Goal: Transaction & Acquisition: Purchase product/service

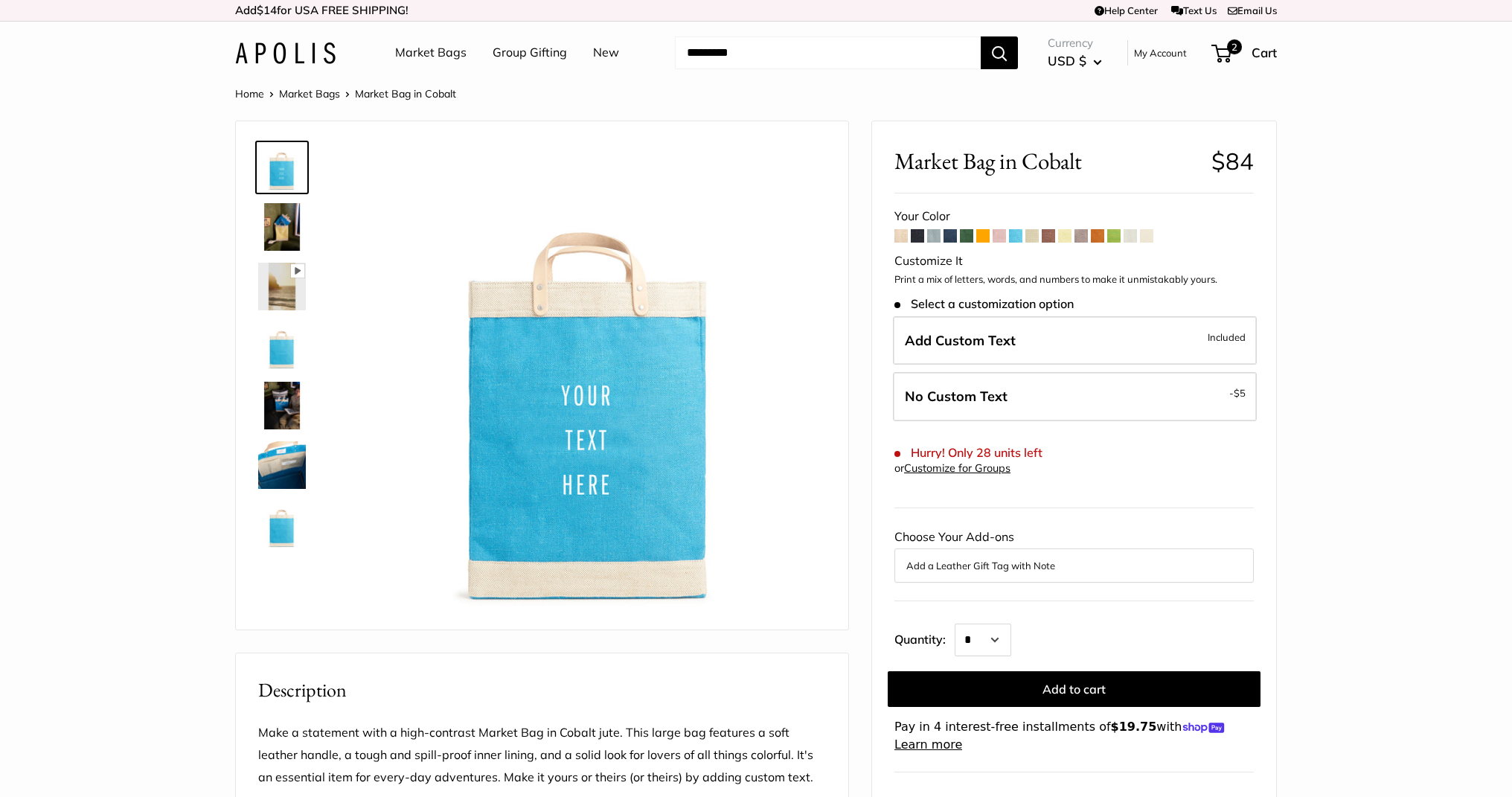
click at [429, 55] on link "Market Bags" at bounding box center [430, 53] width 71 height 23
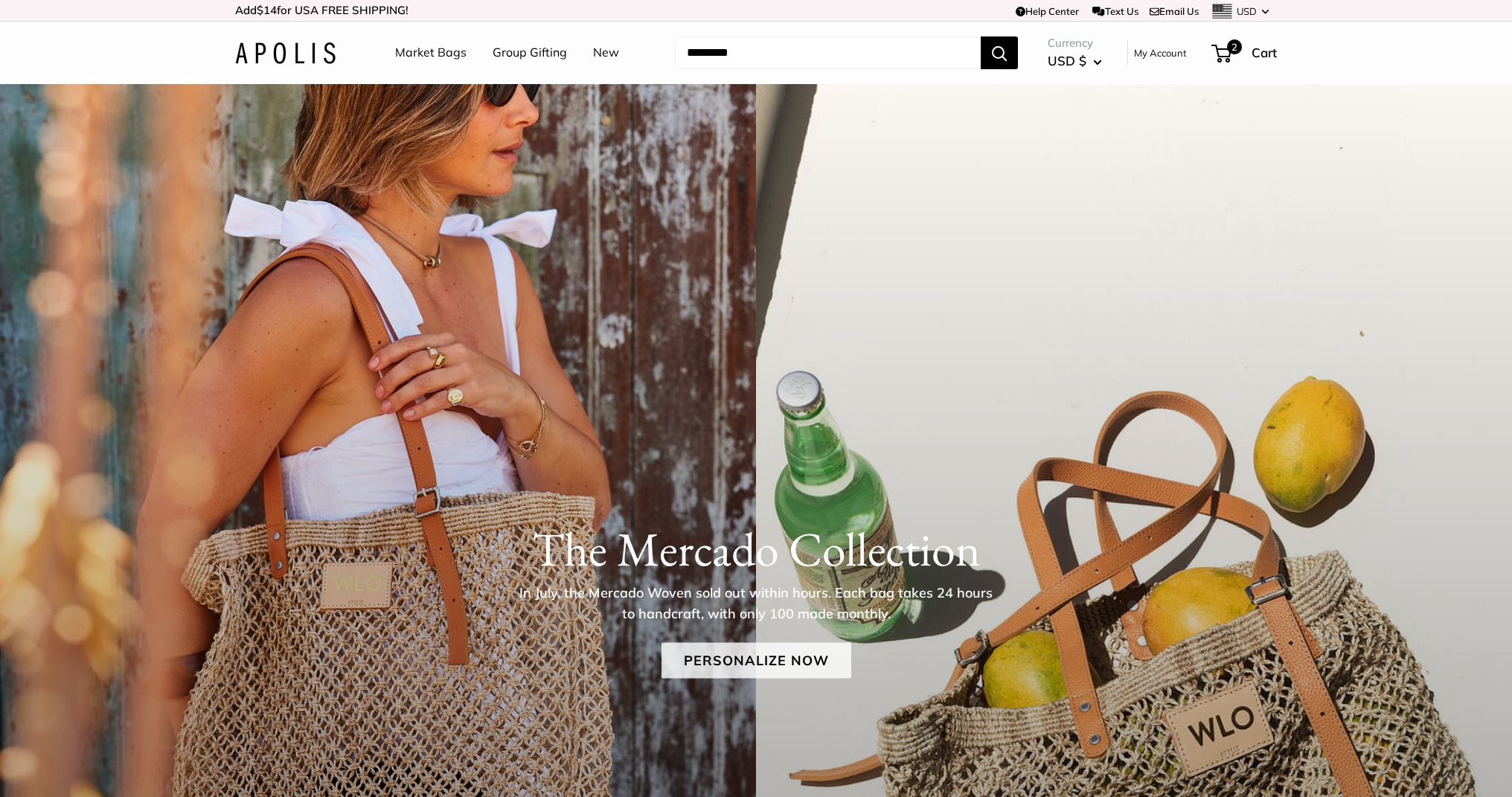
click at [801, 649] on link "Personalize Now" at bounding box center [756, 660] width 190 height 36
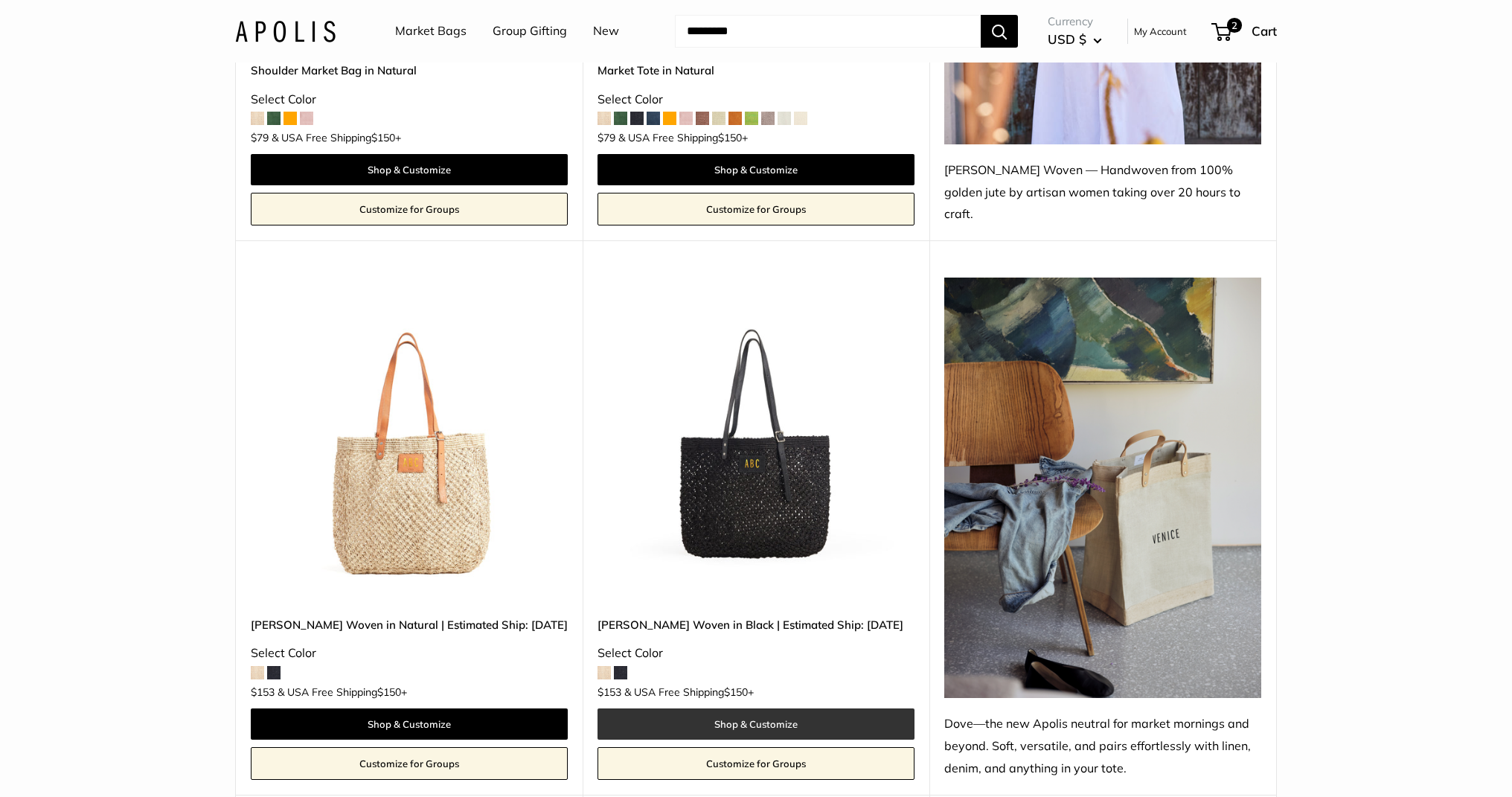
scroll to position [1196, 0]
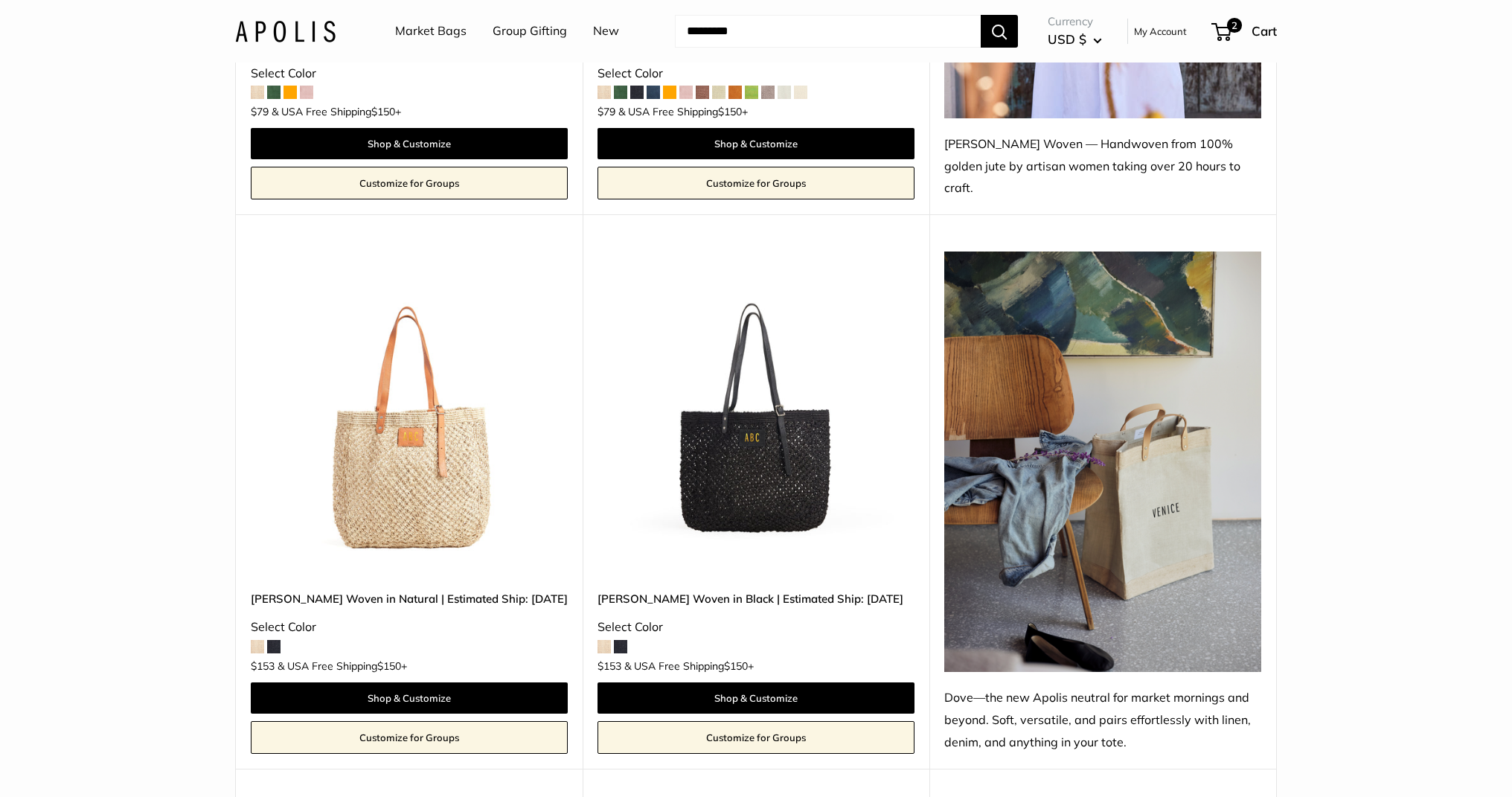
click at [0, 0] on img at bounding box center [0, 0] width 0 height 0
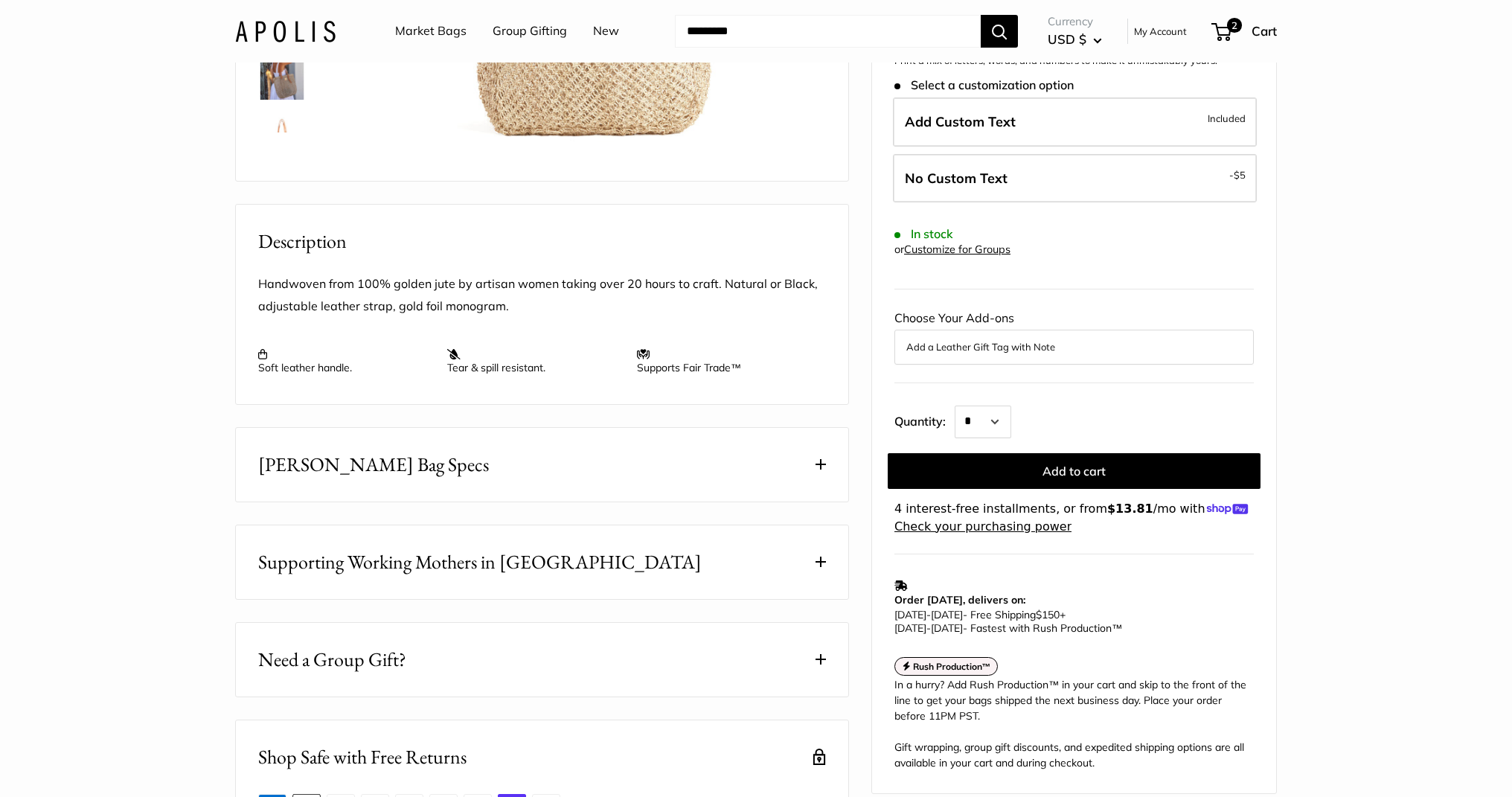
scroll to position [501, 0]
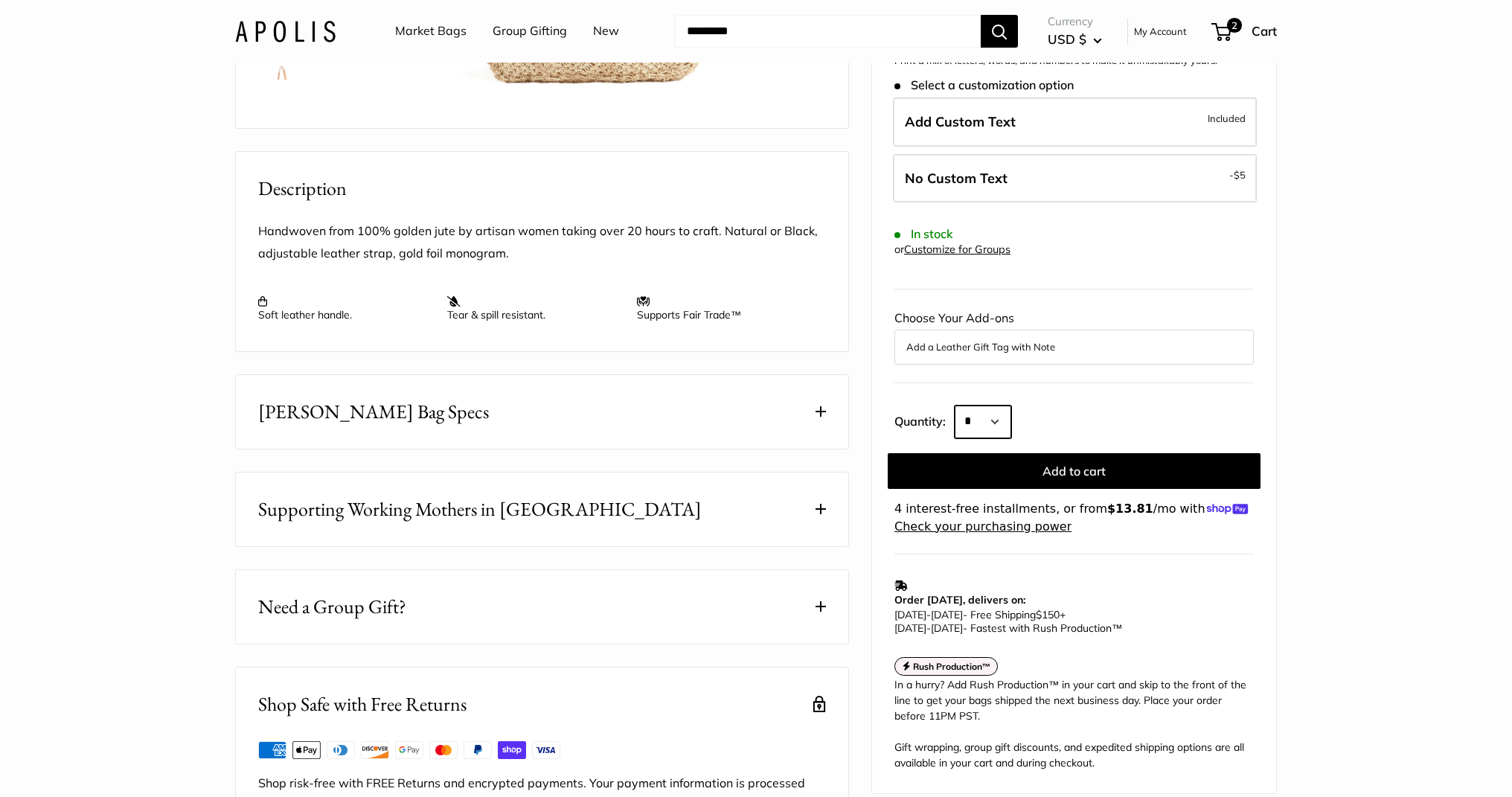
click at [1003, 404] on select "* * * * * * * * * *** *** *** *** *** *** *** *** *** *** *** *** *** *** *** *…" at bounding box center [983, 420] width 57 height 32
select select "***"
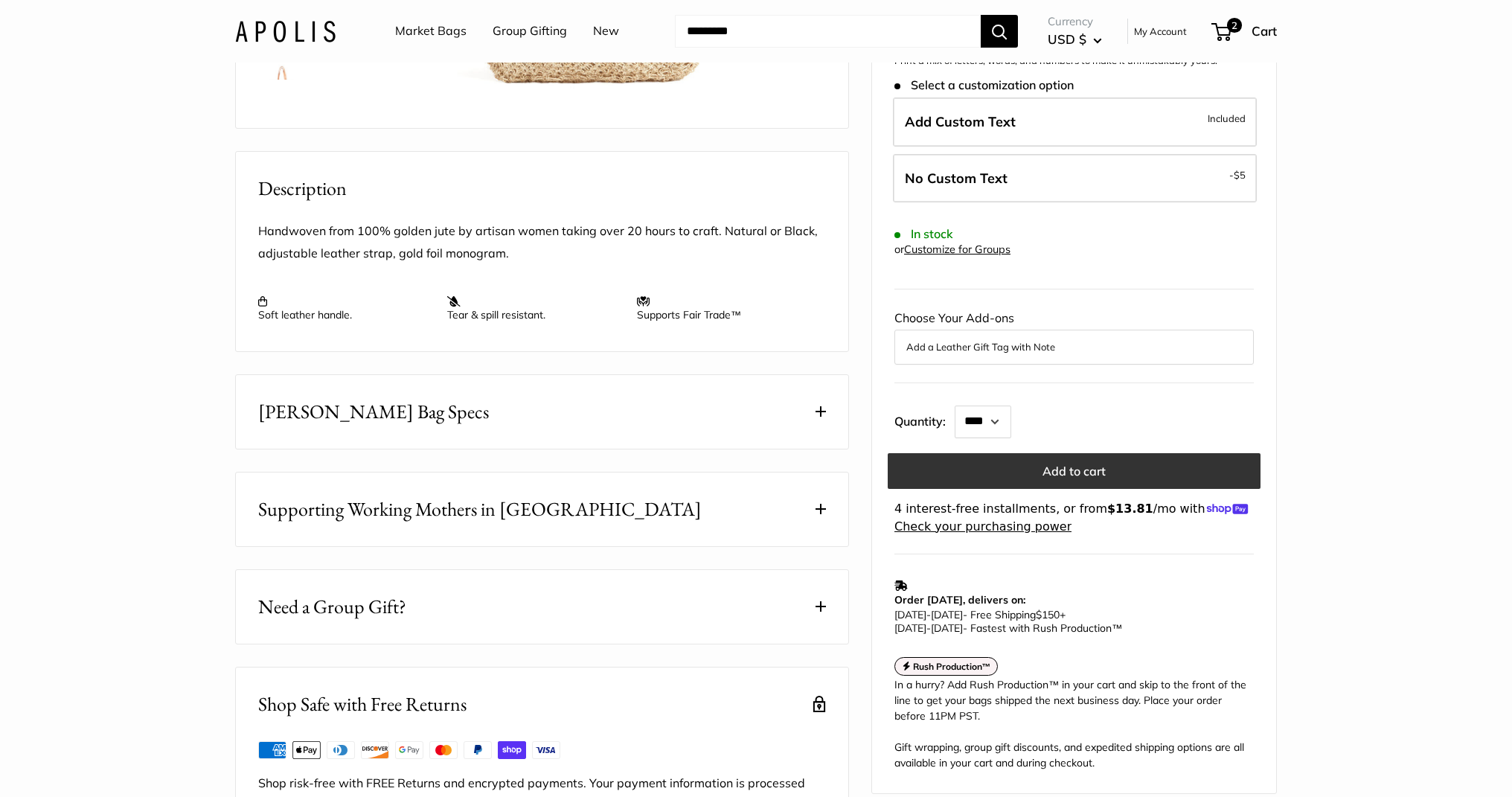
click at [1046, 453] on button "Add to cart" at bounding box center [1073, 471] width 373 height 36
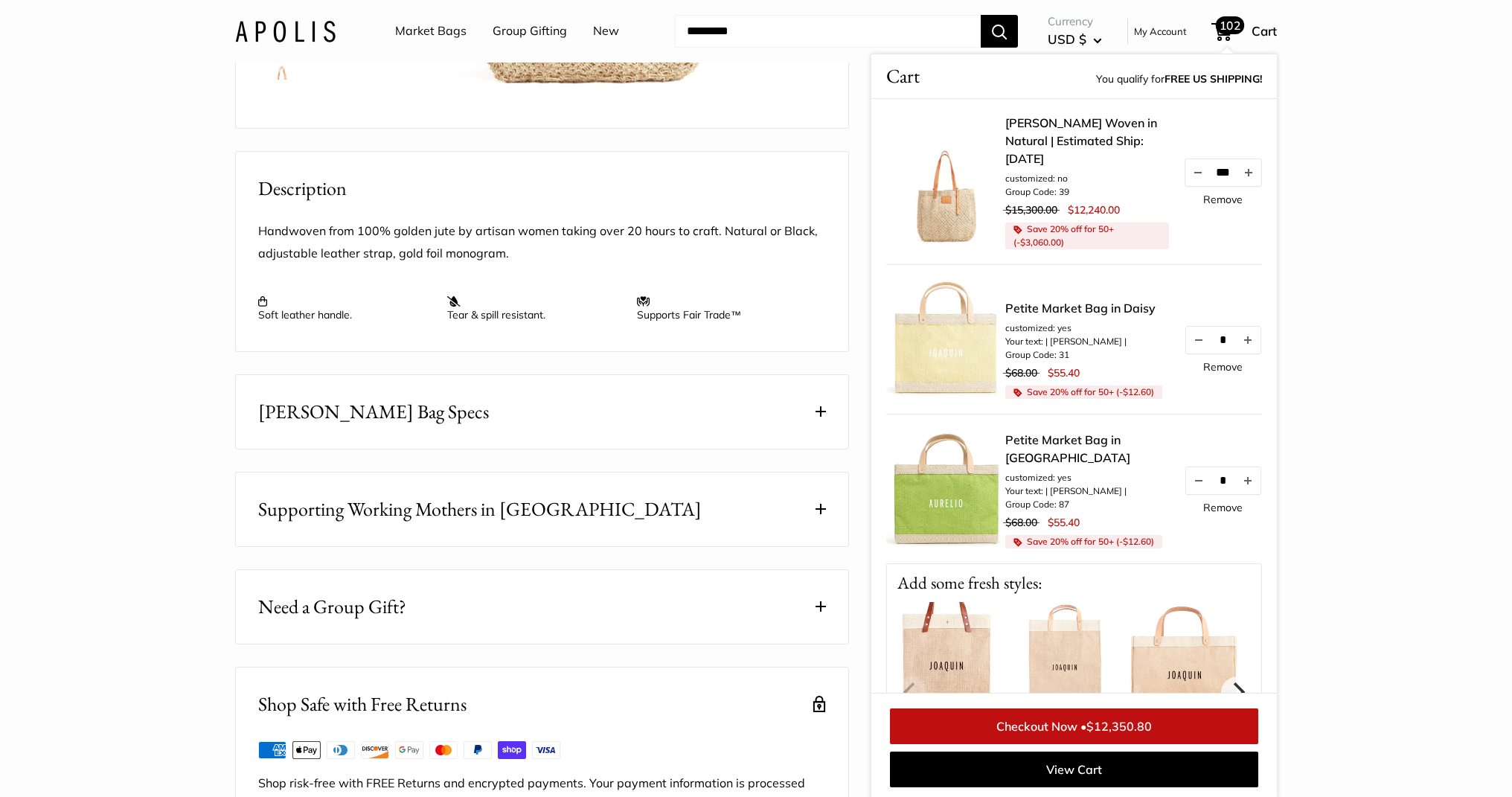
click at [1211, 195] on link "Remove" at bounding box center [1223, 199] width 40 height 10
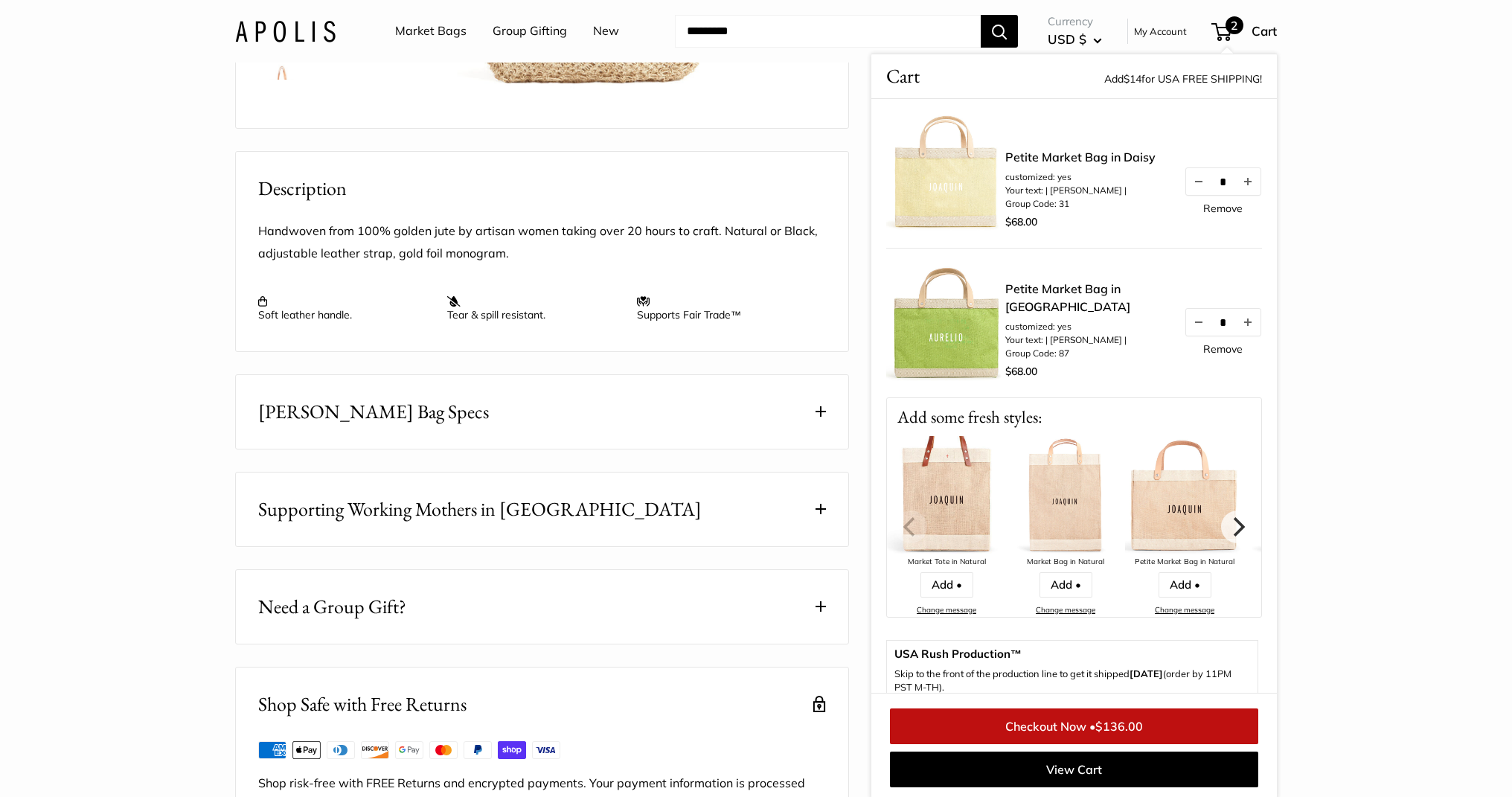
click at [1317, 251] on section "Home Market Bags Mercado Woven in Natural | Estimated ... Prev Next Pause Play …" at bounding box center [756, 211] width 1512 height 1257
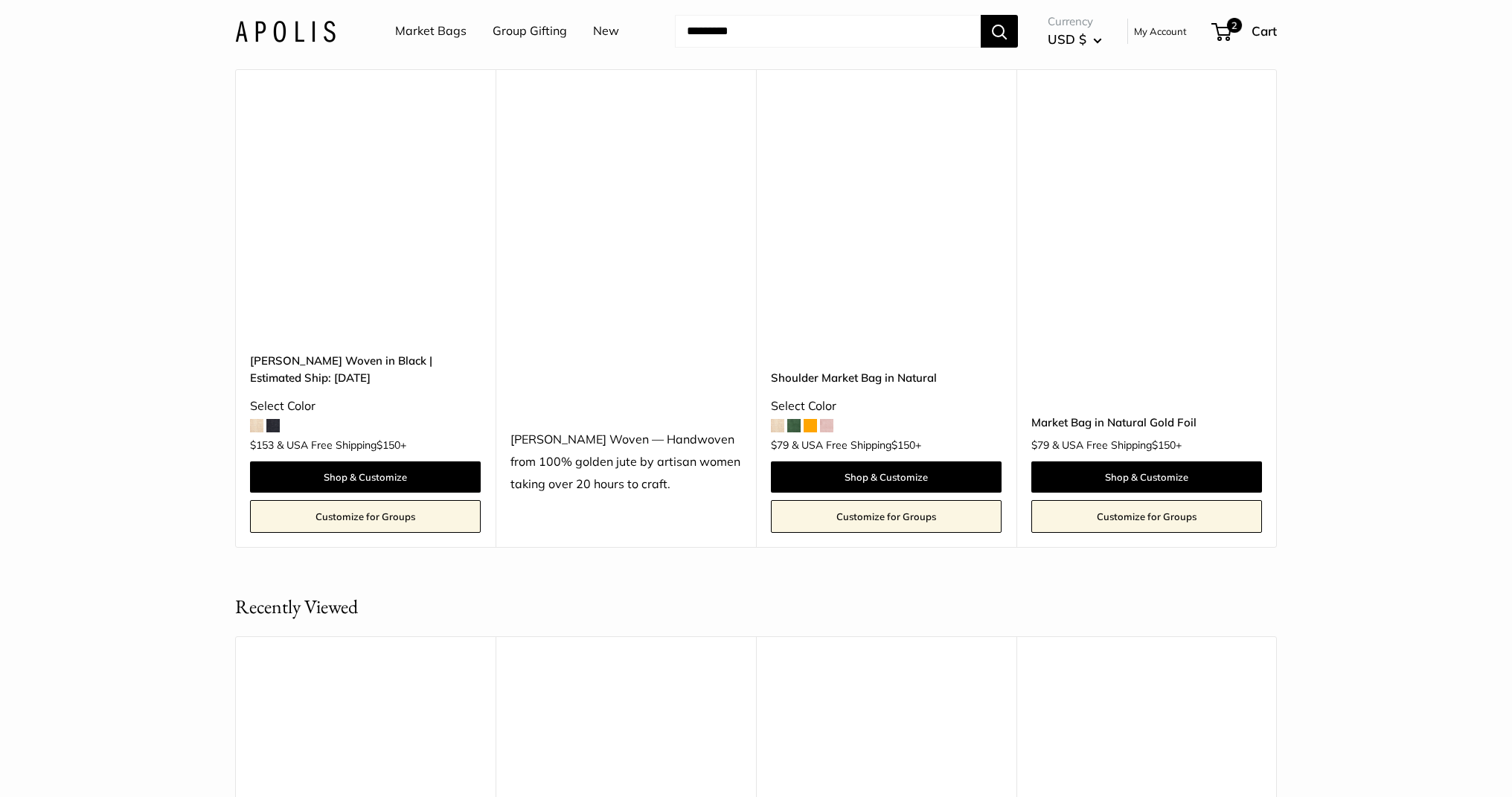
scroll to position [3119, 0]
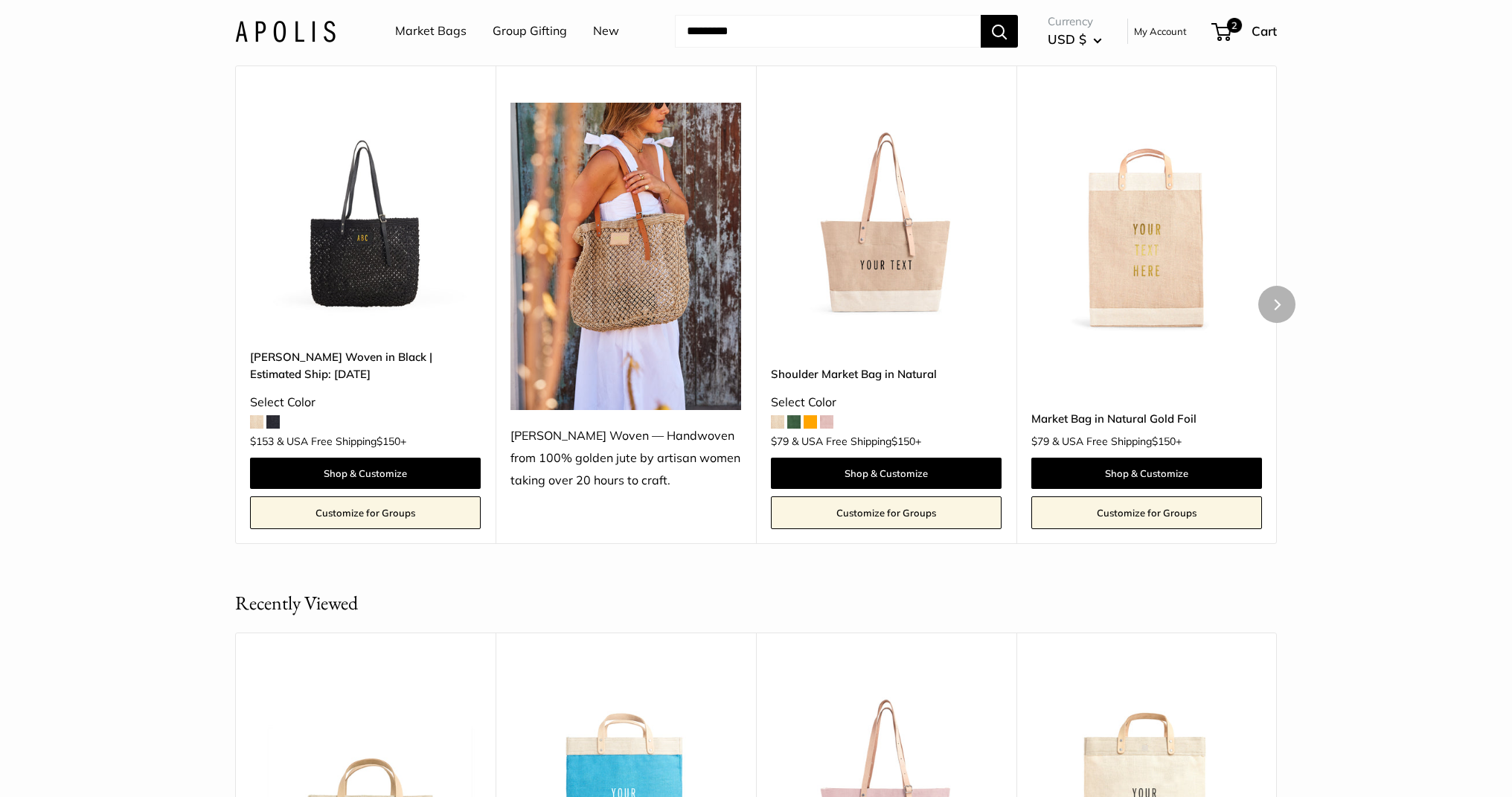
click at [0, 0] on img at bounding box center [0, 0] width 0 height 0
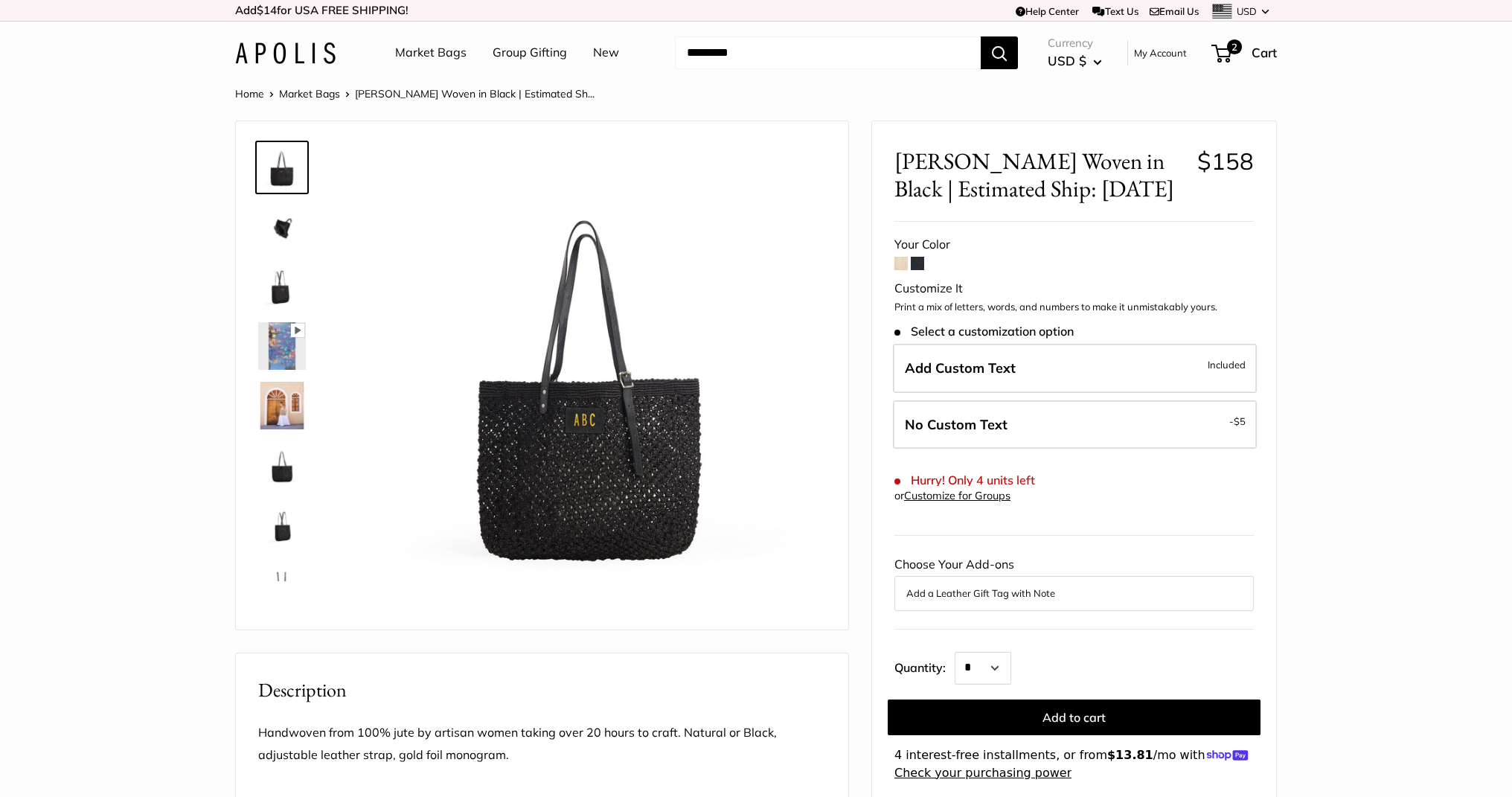
click at [322, 95] on link "Market Bags" at bounding box center [309, 94] width 61 height 13
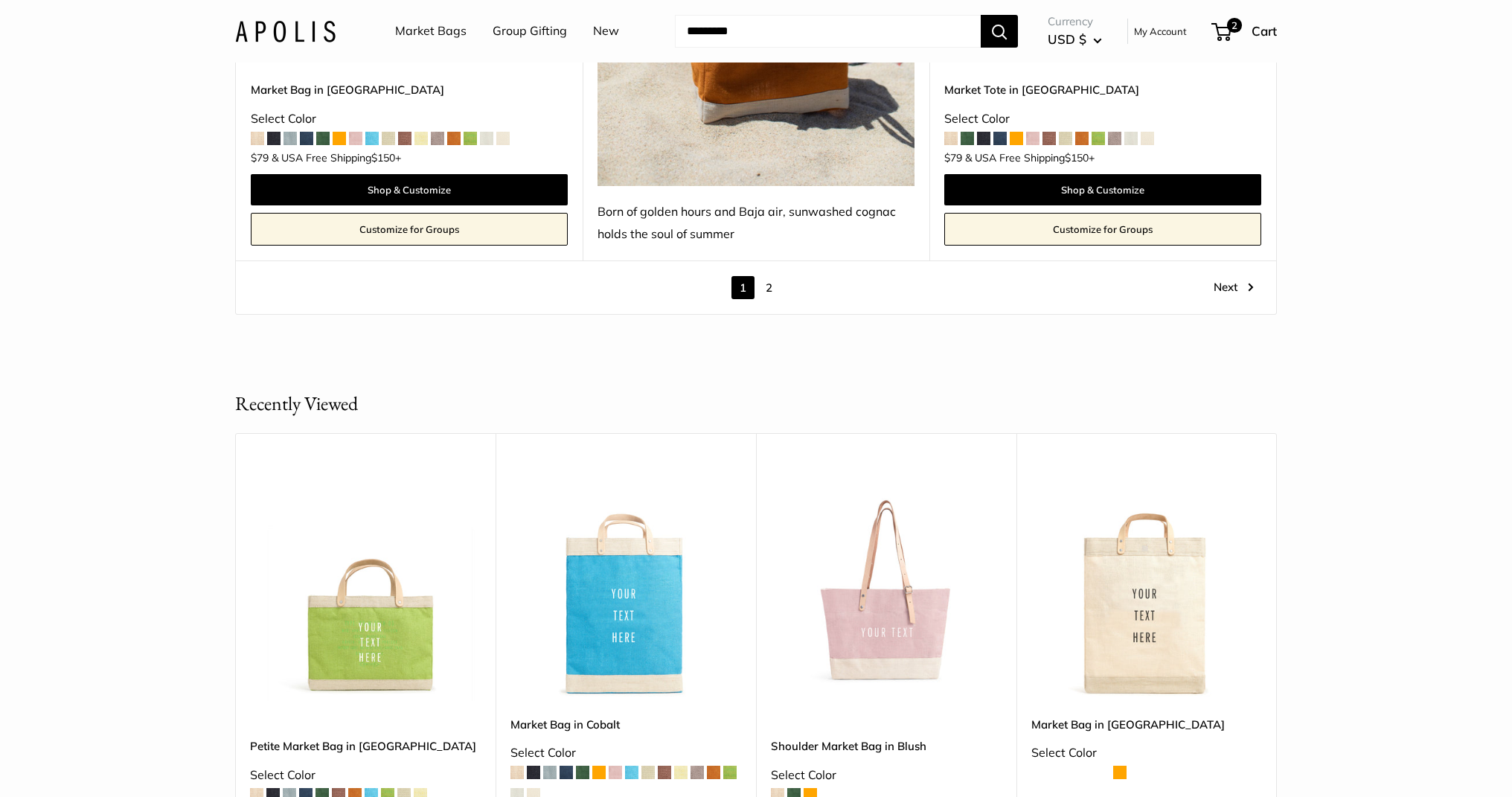
scroll to position [8728, 0]
click at [766, 277] on link "2" at bounding box center [769, 288] width 23 height 23
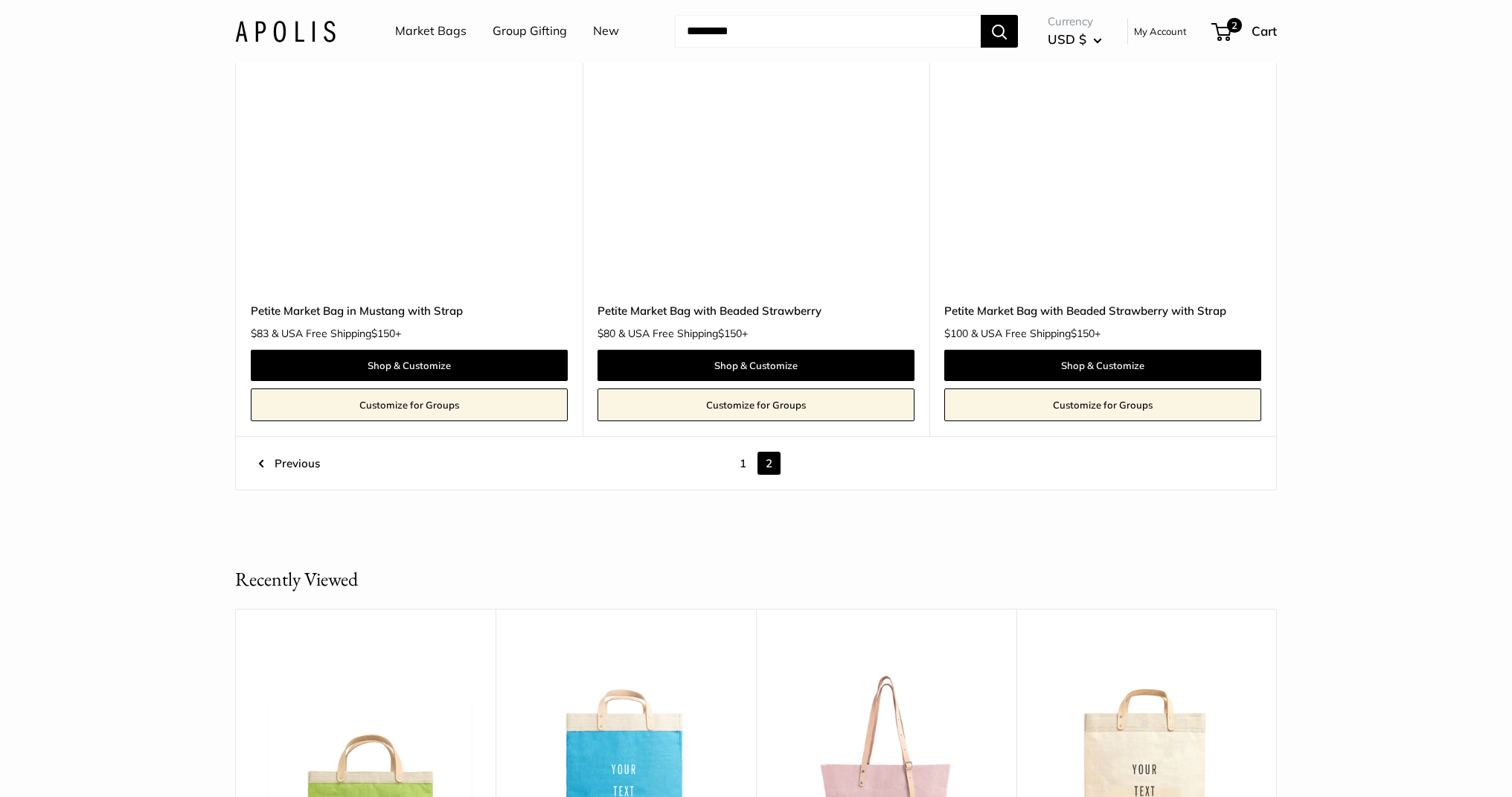
scroll to position [7486, 0]
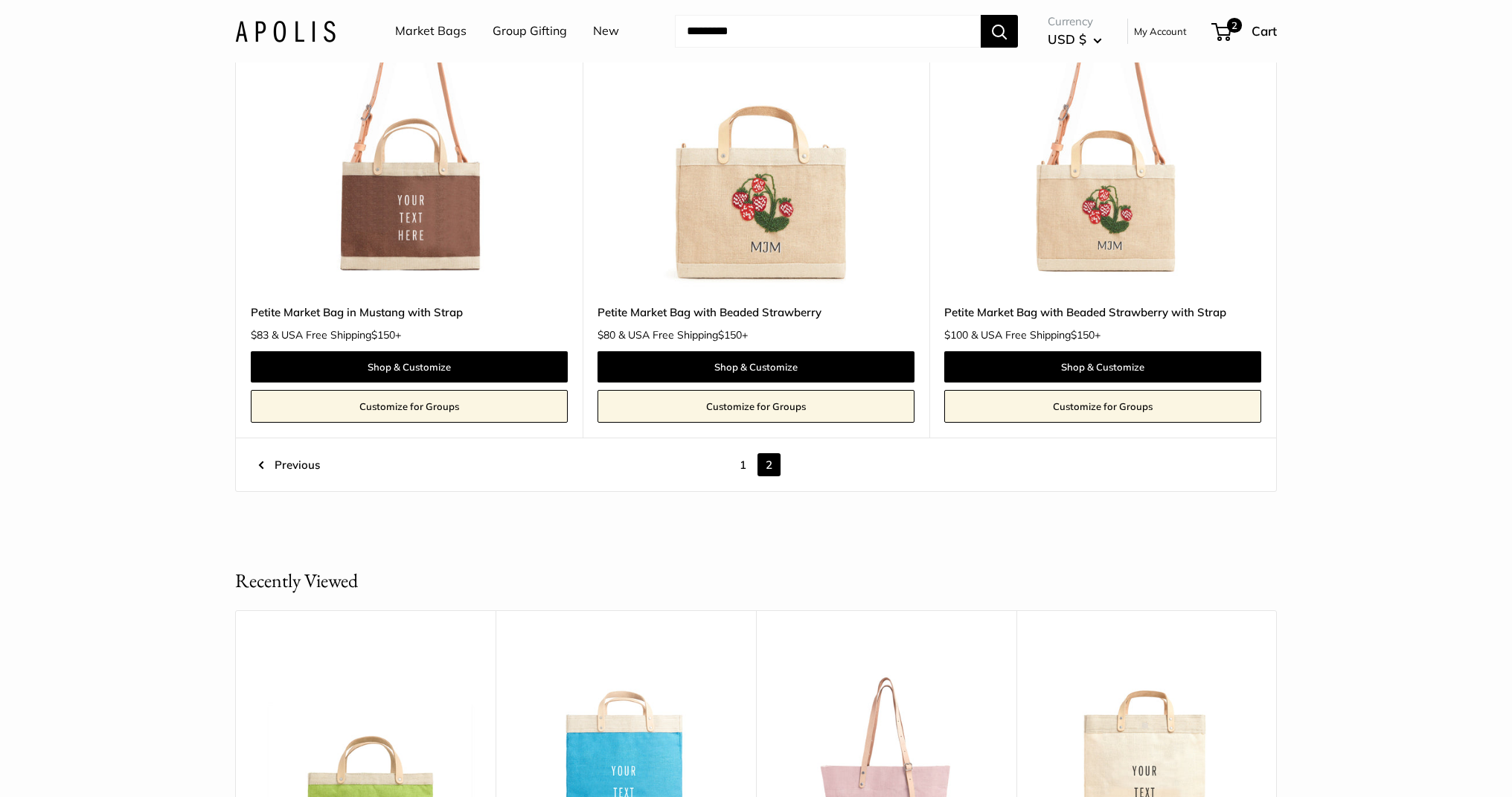
click at [0, 0] on img at bounding box center [0, 0] width 0 height 0
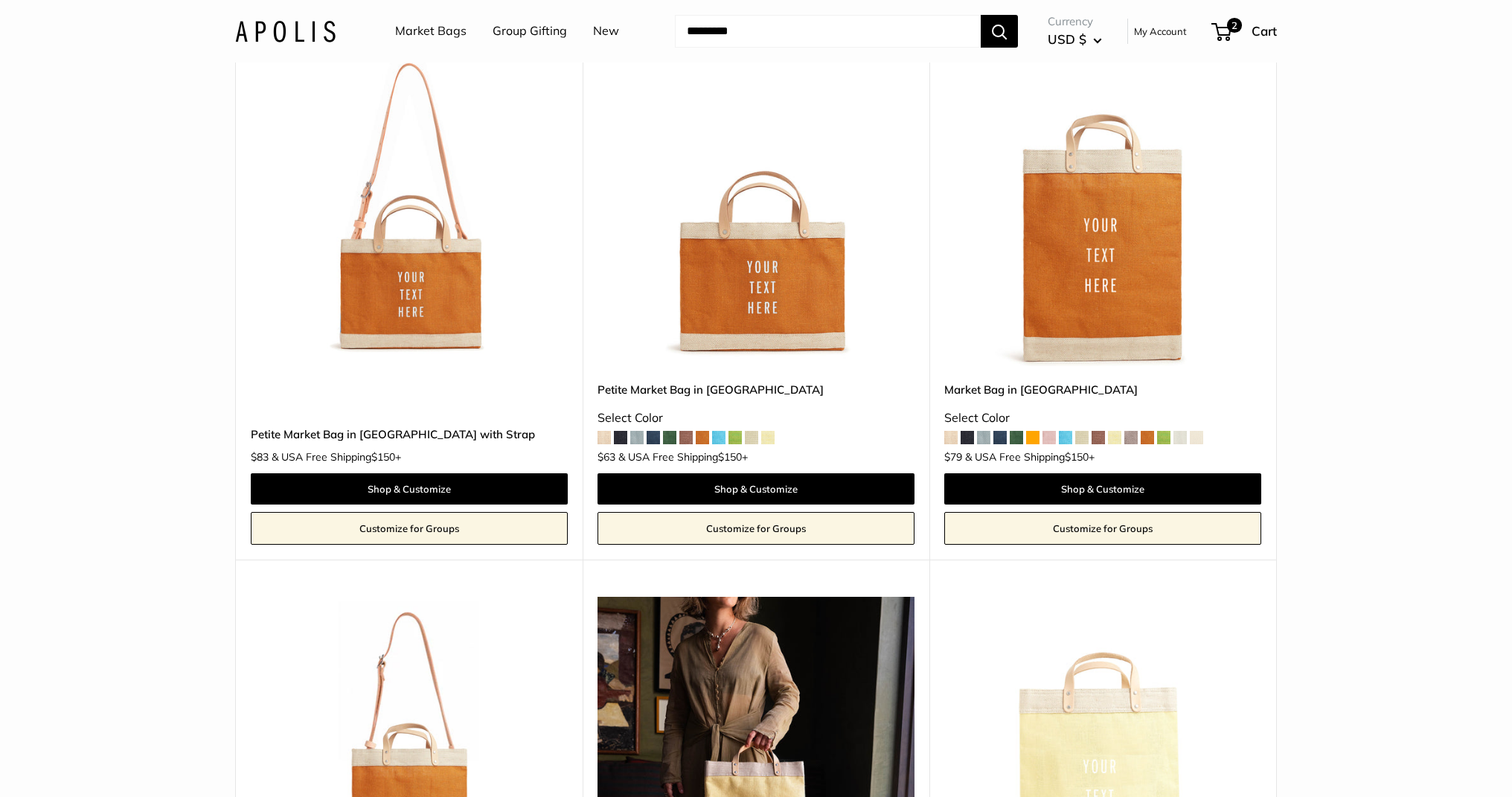
scroll to position [0, 0]
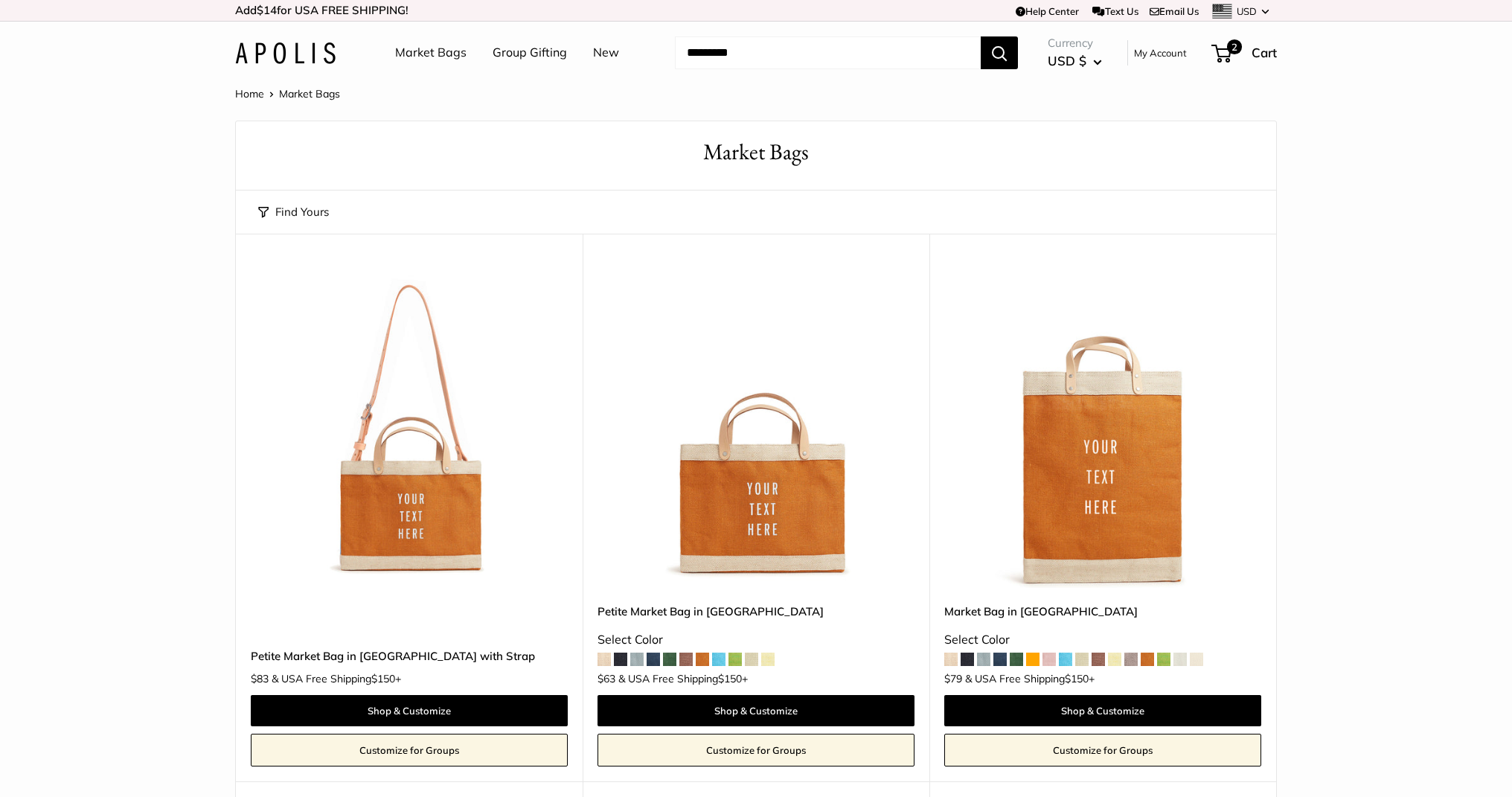
click at [597, 47] on link "New" at bounding box center [606, 53] width 26 height 23
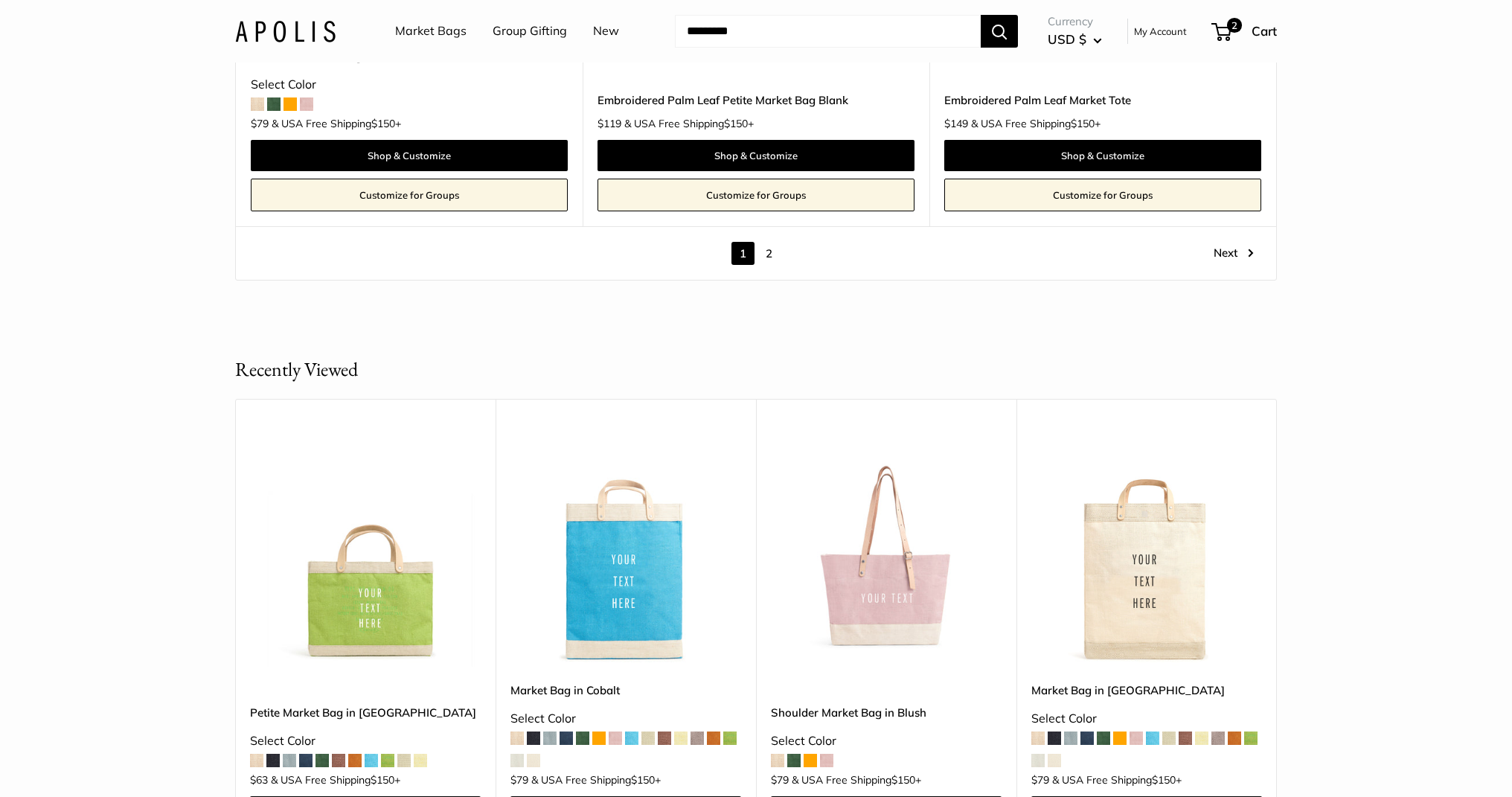
scroll to position [8635, 0]
click at [766, 251] on link "2" at bounding box center [769, 252] width 23 height 23
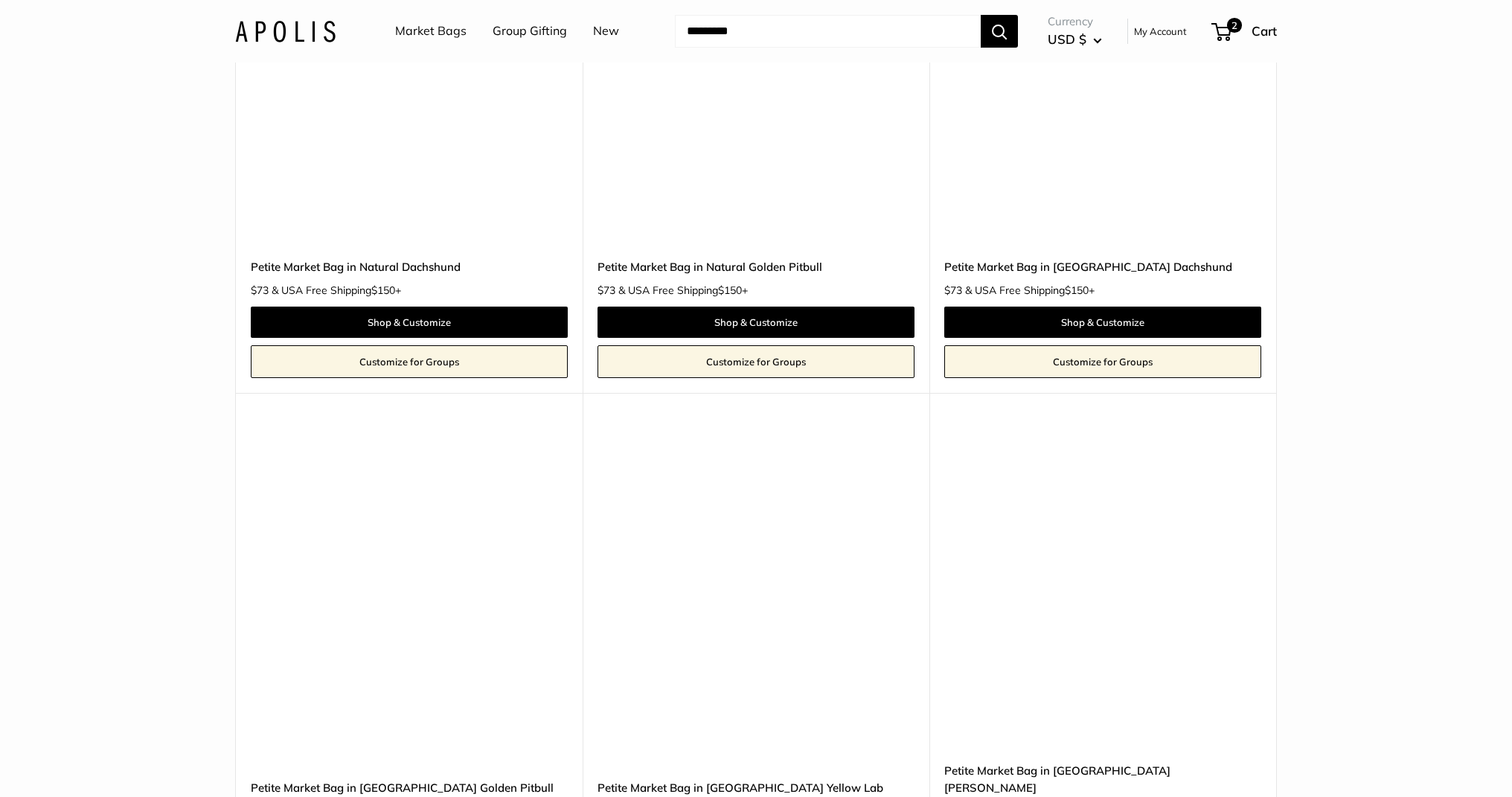
scroll to position [5592, 0]
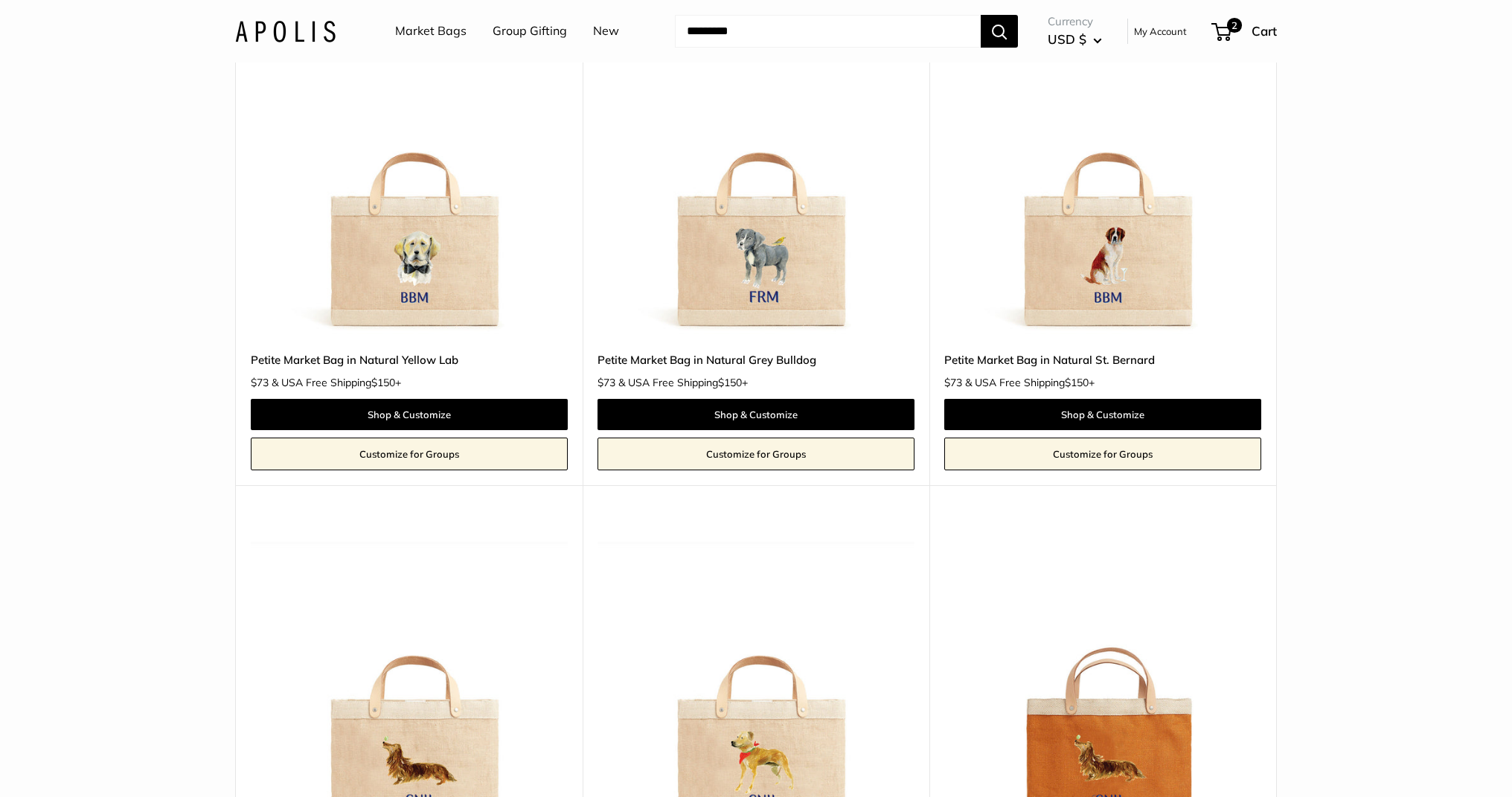
click at [426, 28] on link "Market Bags" at bounding box center [430, 31] width 71 height 23
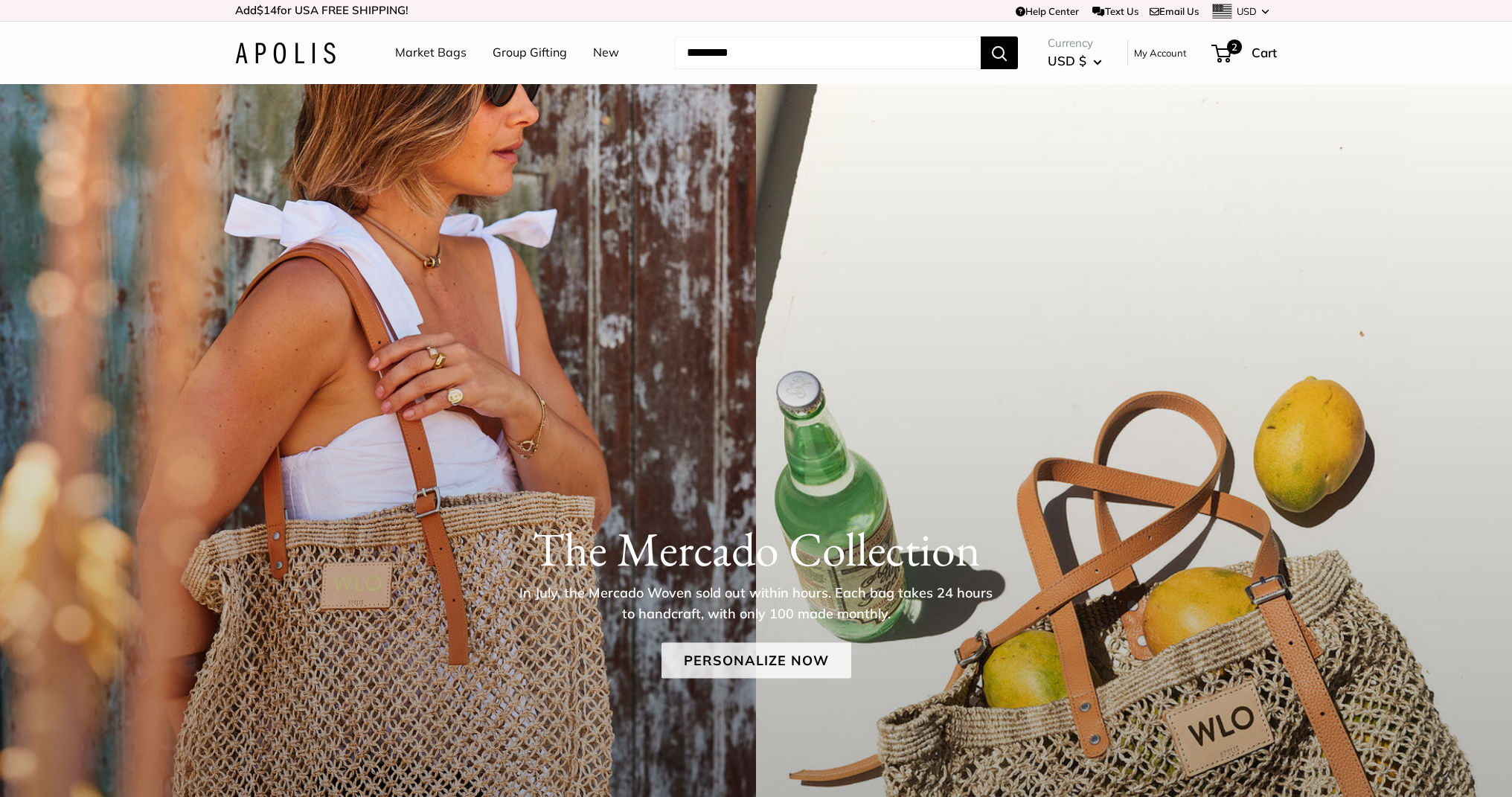
click at [757, 653] on link "Personalize Now" at bounding box center [756, 660] width 190 height 36
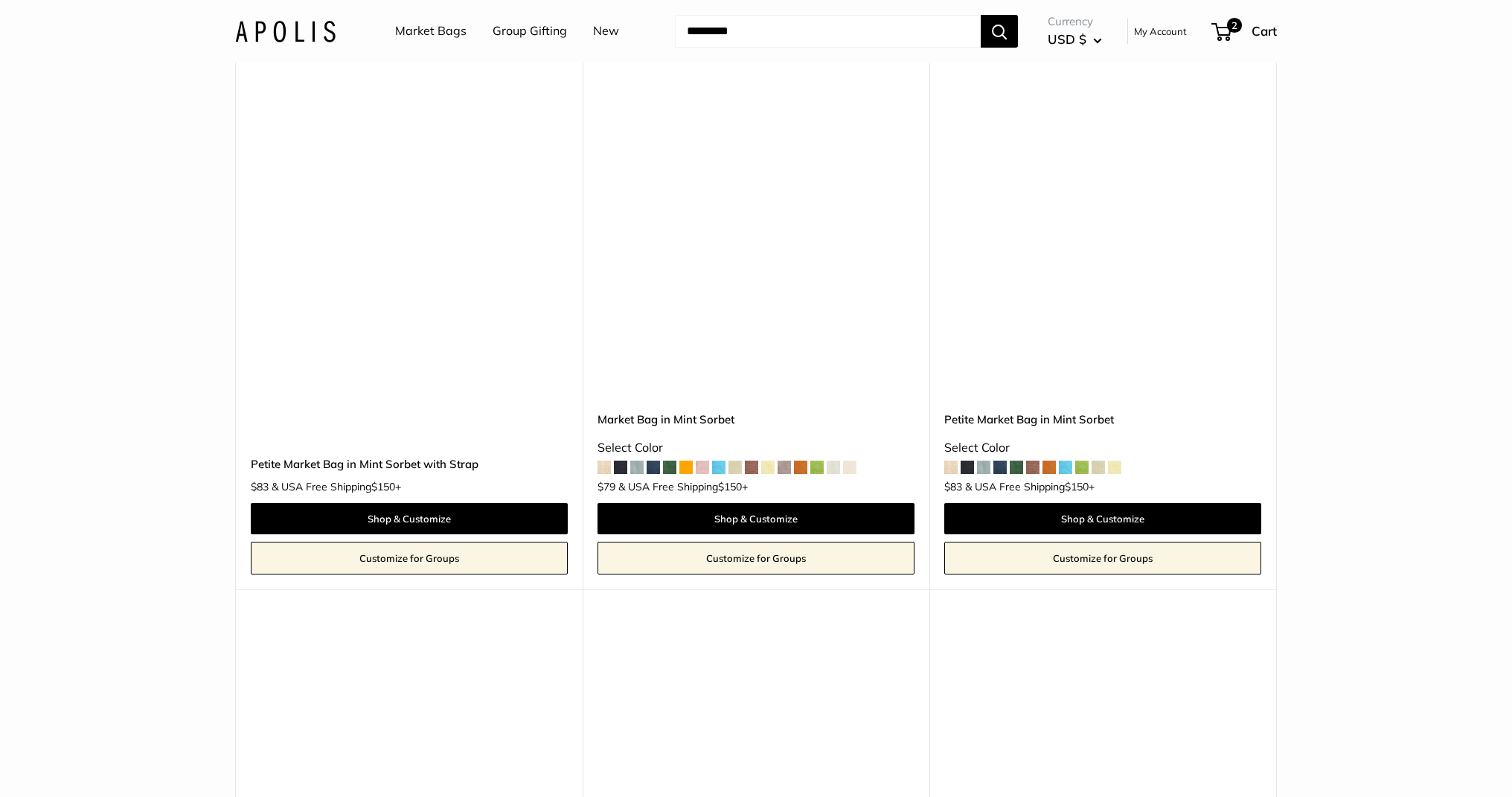
scroll to position [6716, 0]
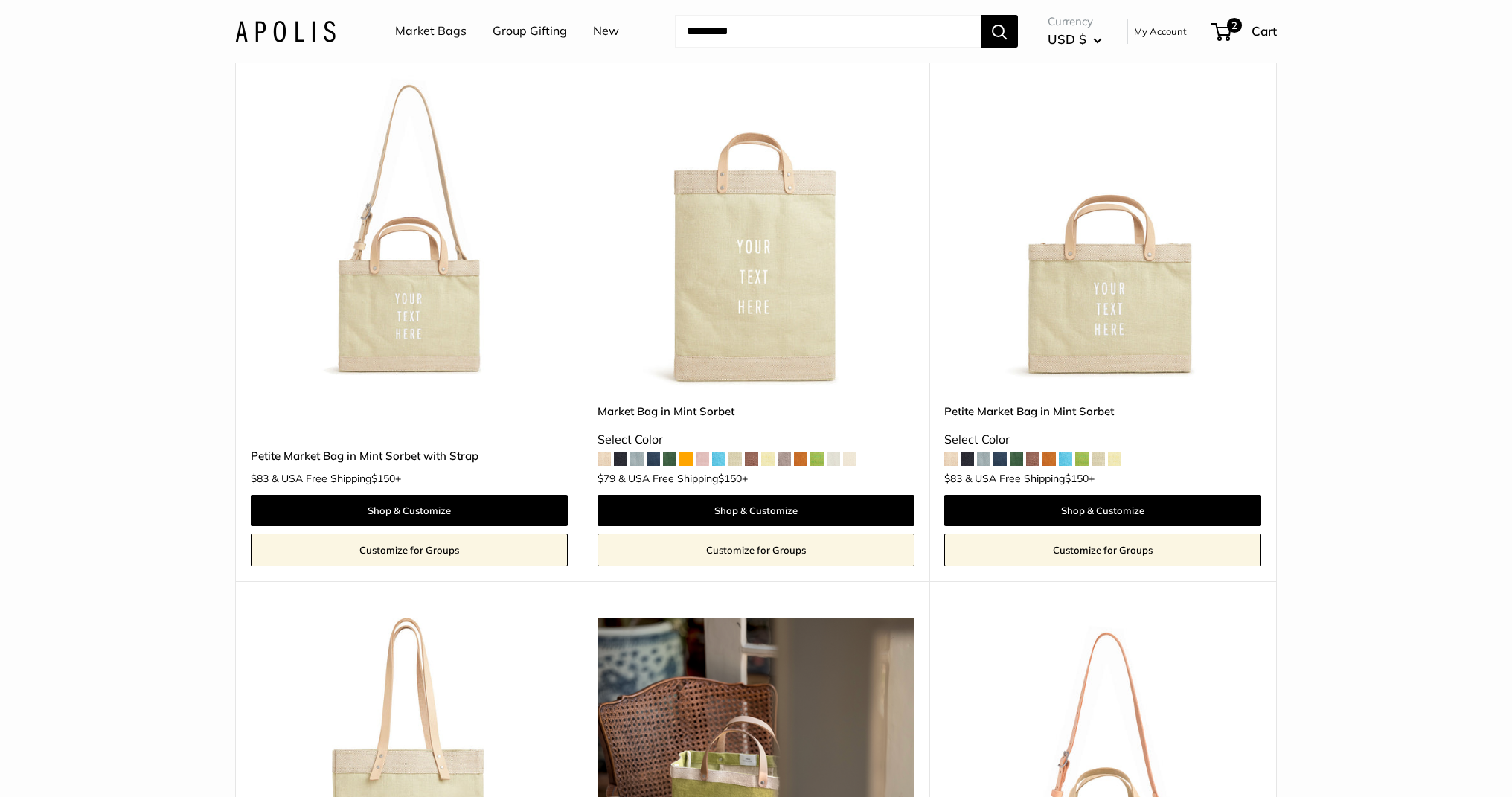
click at [0, 0] on img at bounding box center [0, 0] width 0 height 0
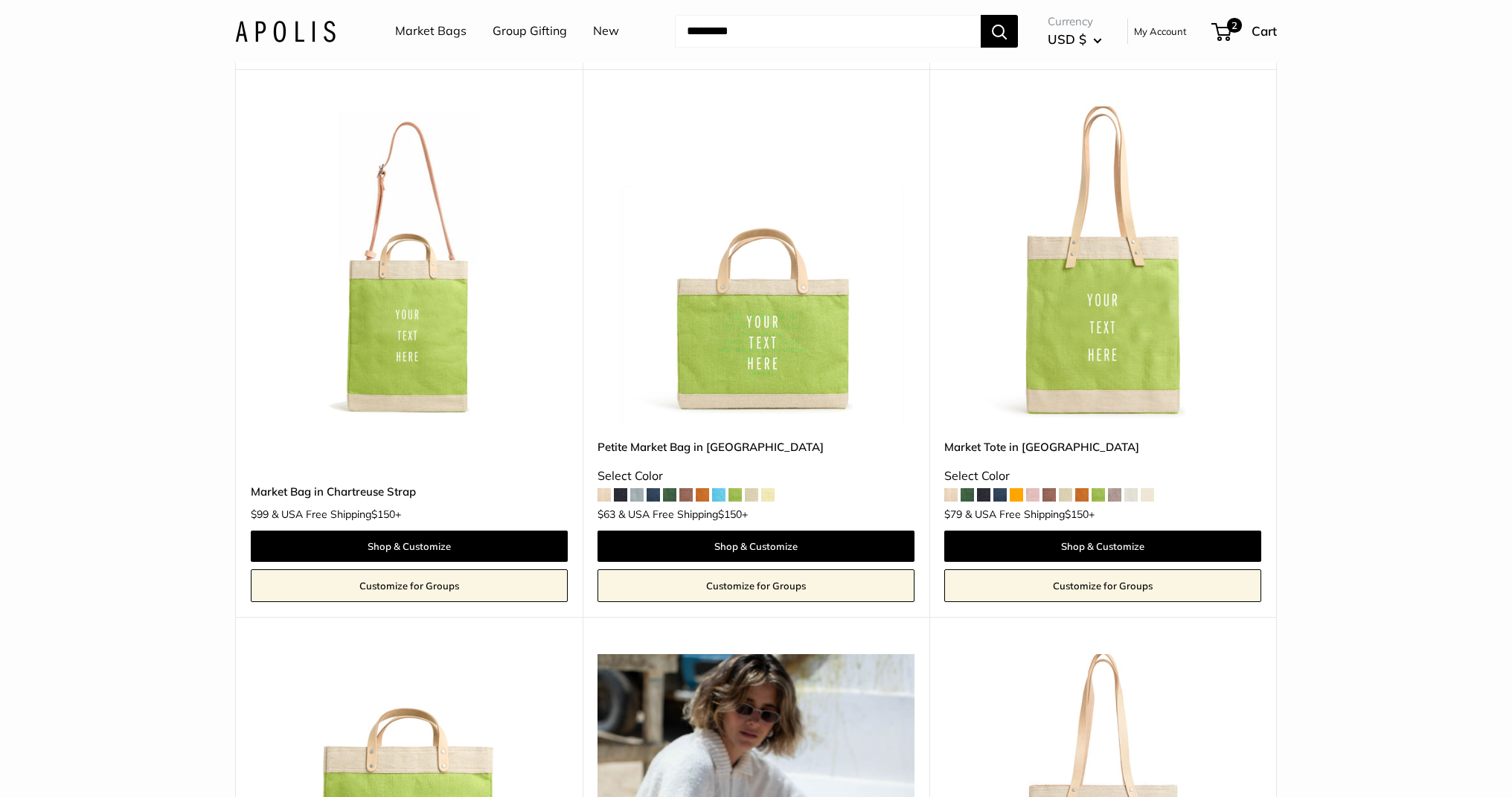
scroll to position [7777, 0]
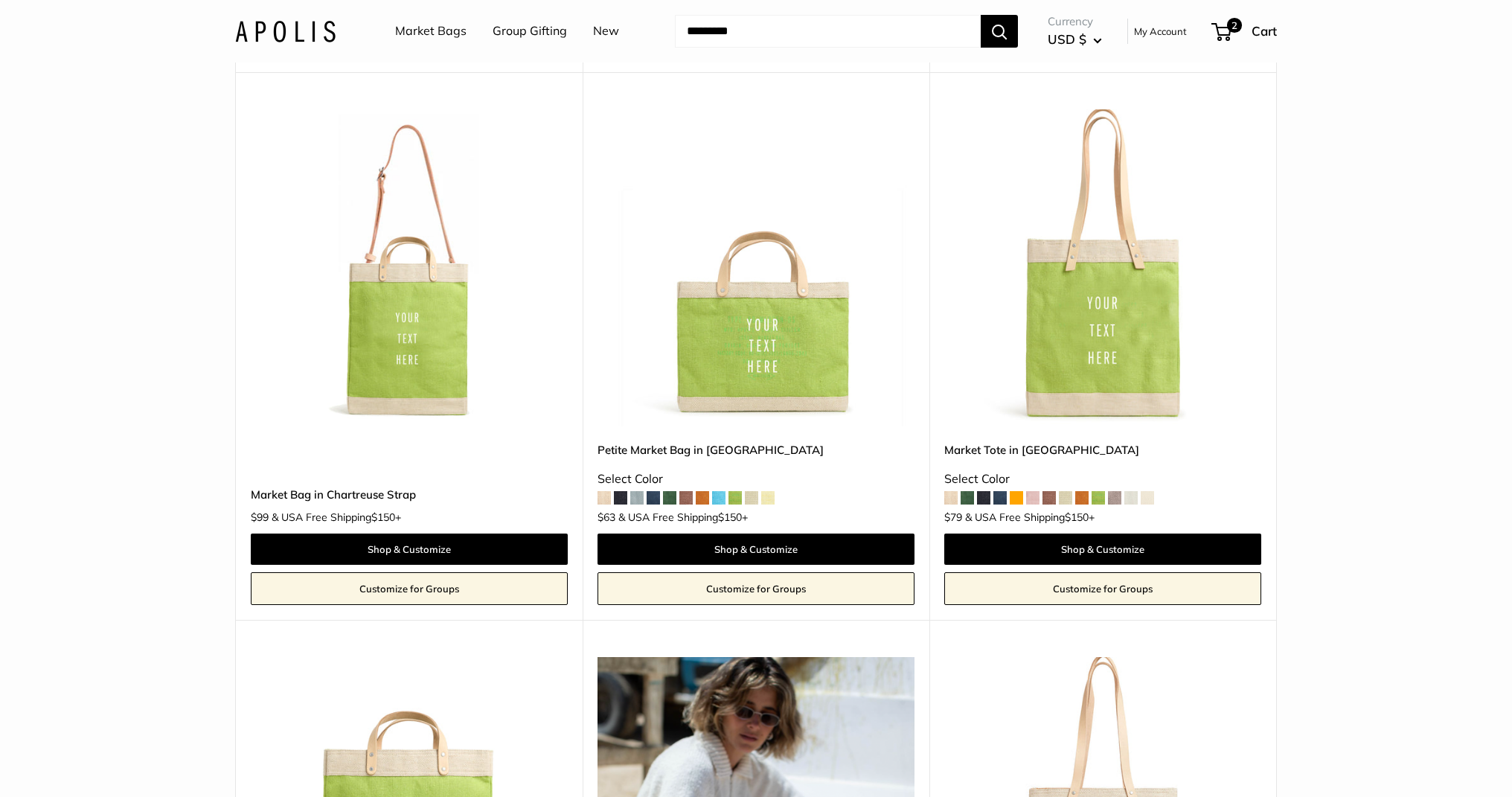
click at [0, 0] on img at bounding box center [0, 0] width 0 height 0
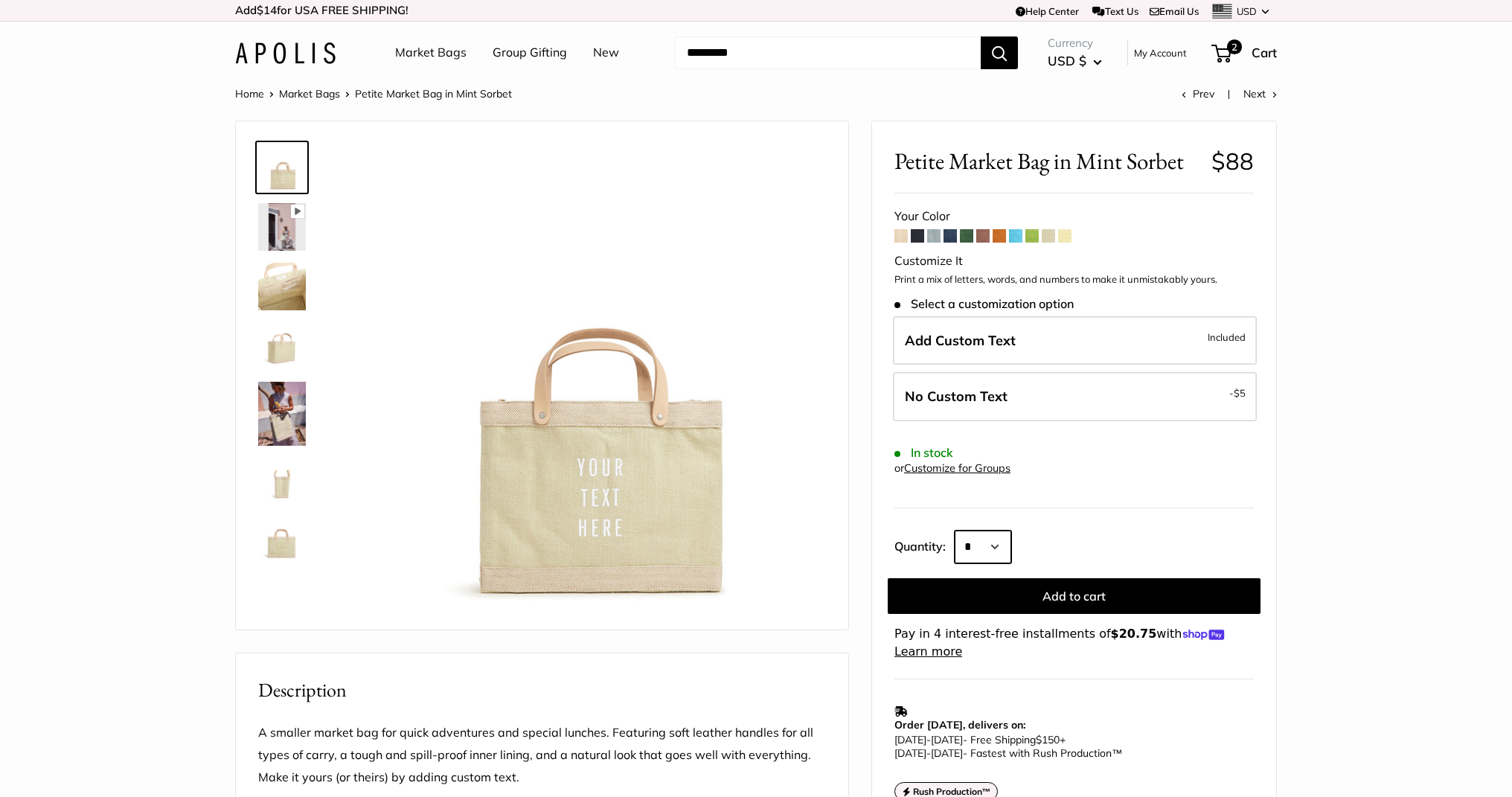
click at [998, 542] on select "* * * * * * * * * *** *** *** *** *** *** *** *** *** *** *** *** *** *** *** *…" at bounding box center [983, 547] width 57 height 32
select select "***"
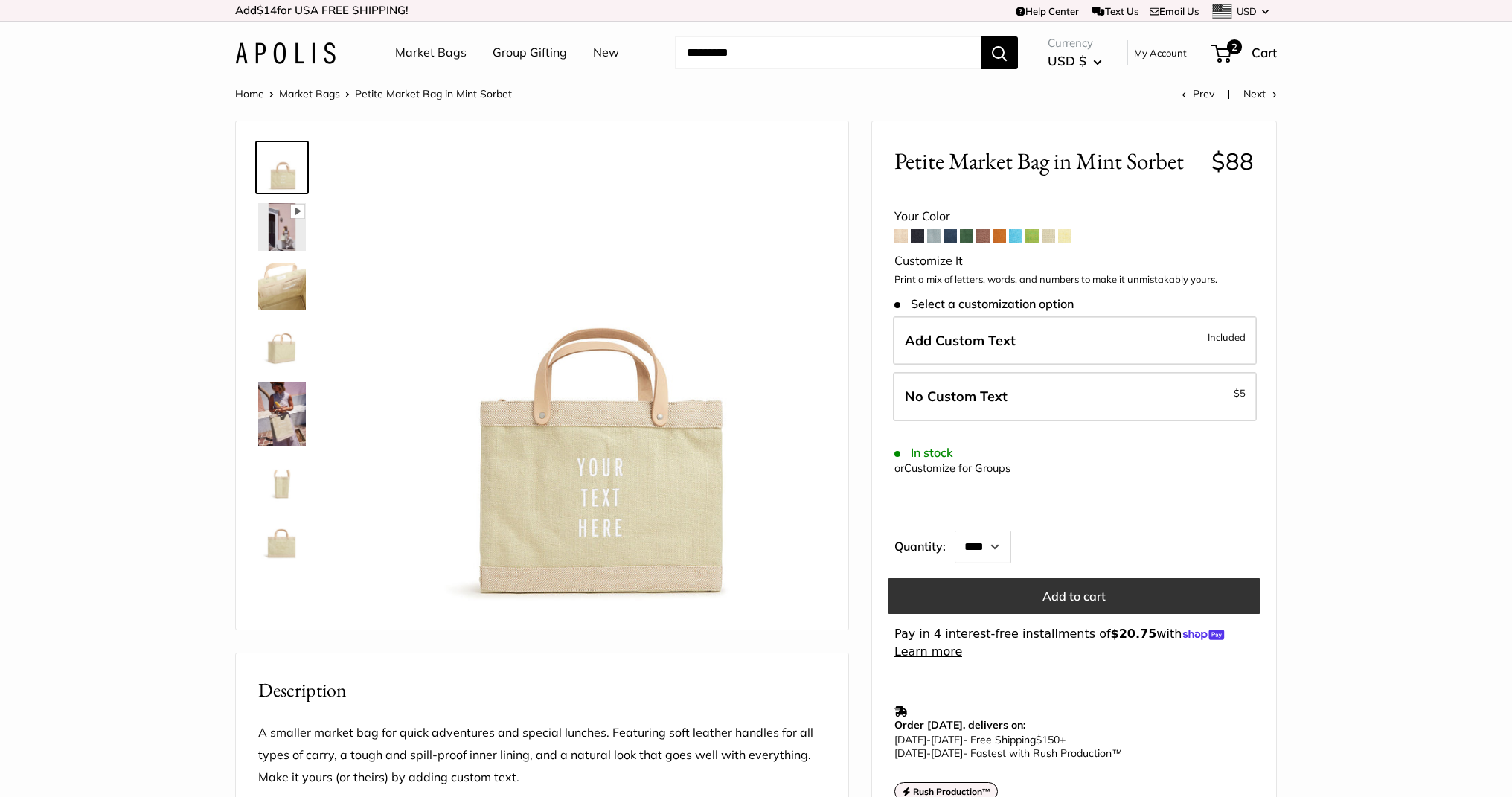
click at [1067, 598] on button "Add to cart" at bounding box center [1073, 596] width 373 height 36
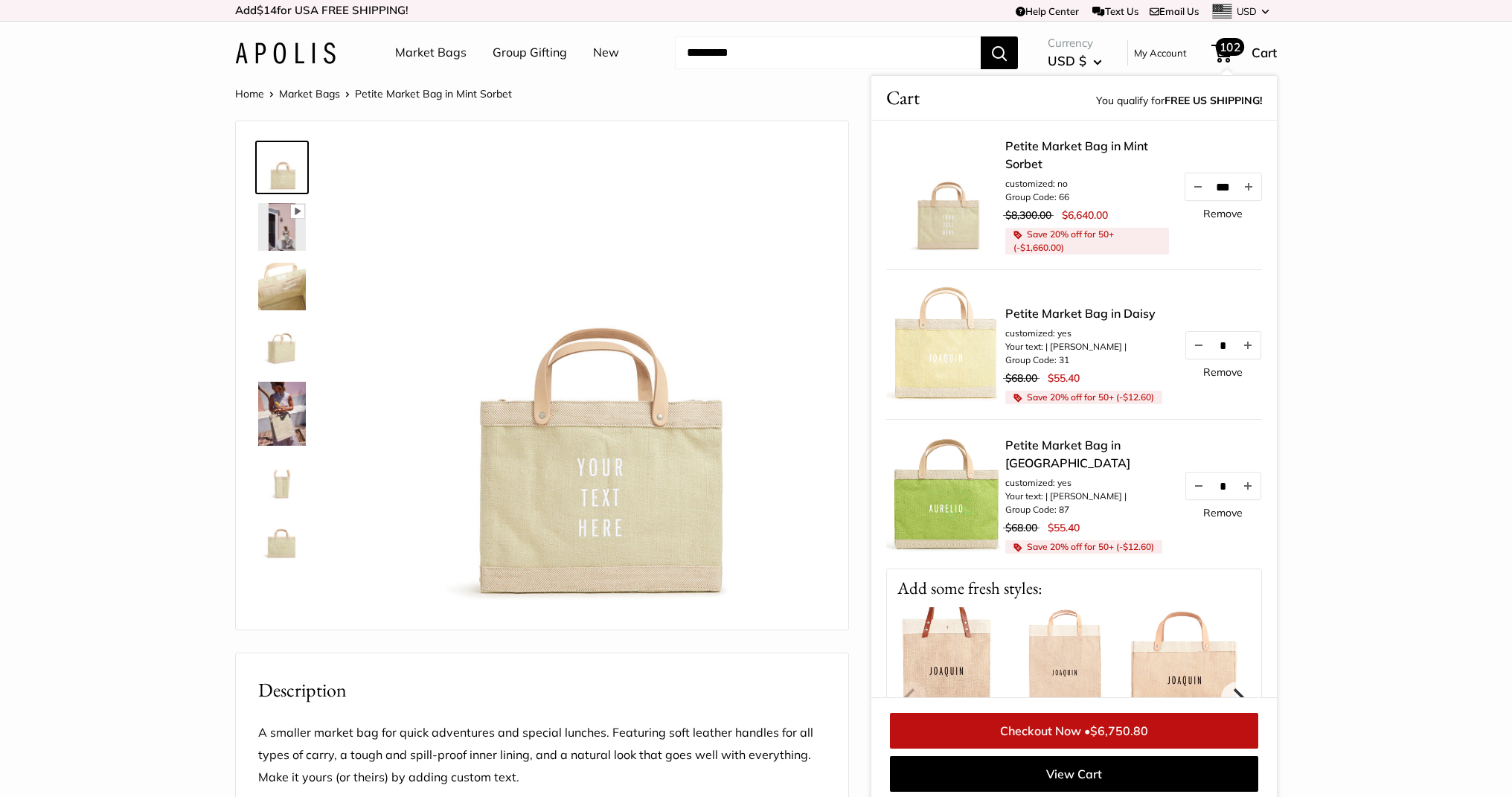
click at [1235, 211] on link "Remove" at bounding box center [1223, 213] width 40 height 10
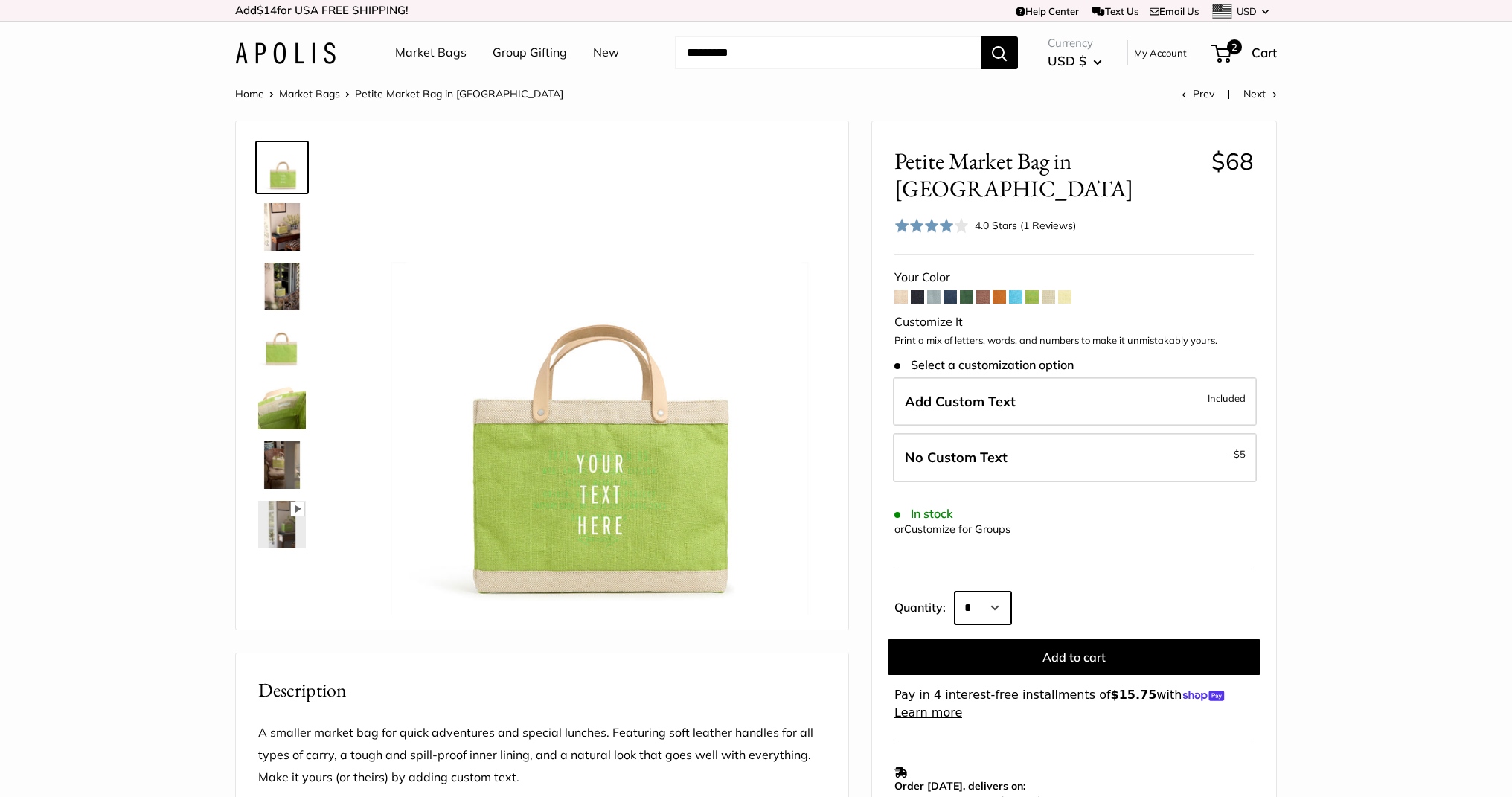
click at [975, 591] on select "* * * * * * * * * *** *** *** *** *** *** *** *** *** *** *** *** *** *** *** *…" at bounding box center [983, 607] width 57 height 32
select select "***"
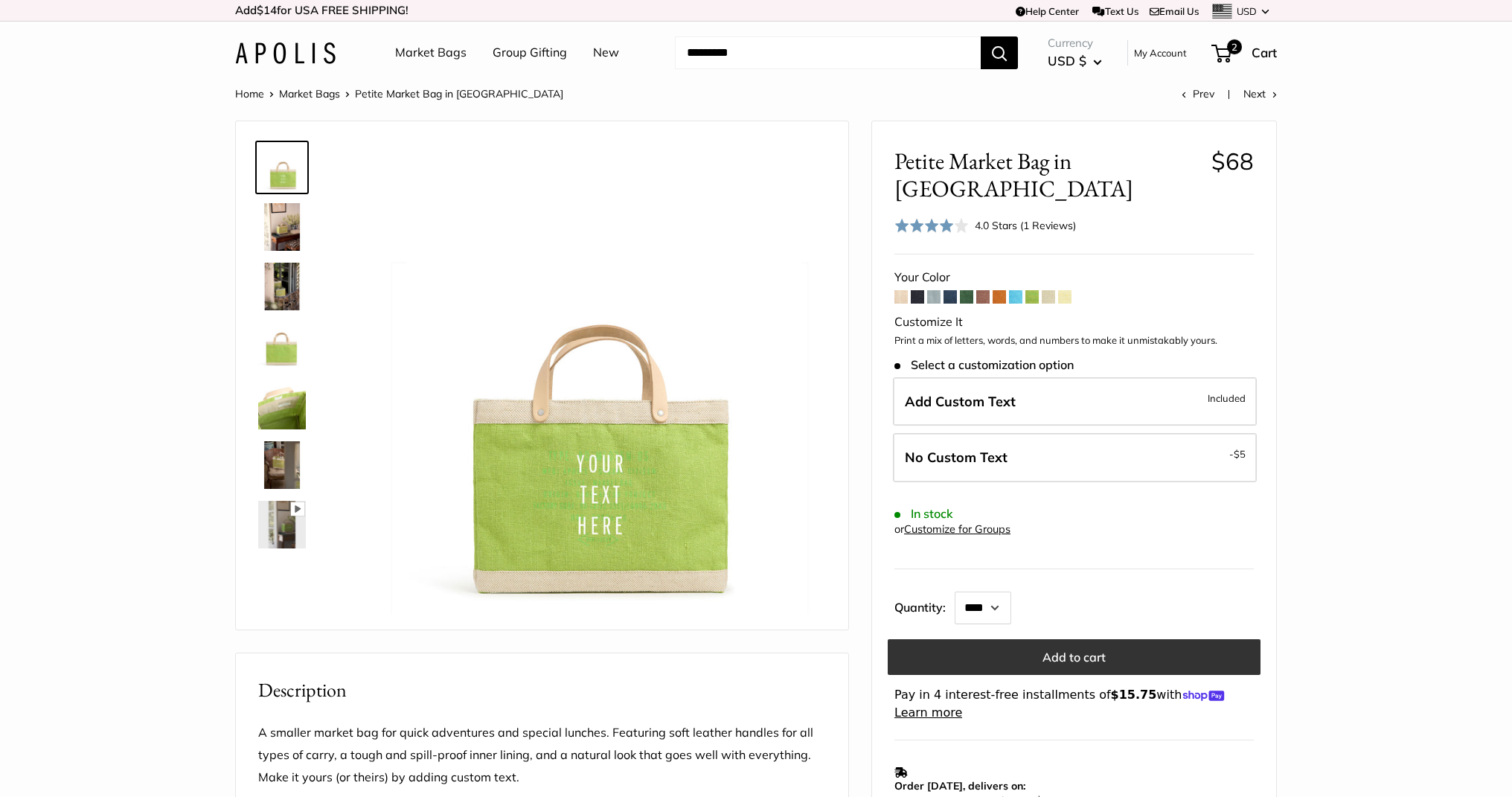
click at [1022, 639] on button "Add to cart" at bounding box center [1073, 657] width 373 height 36
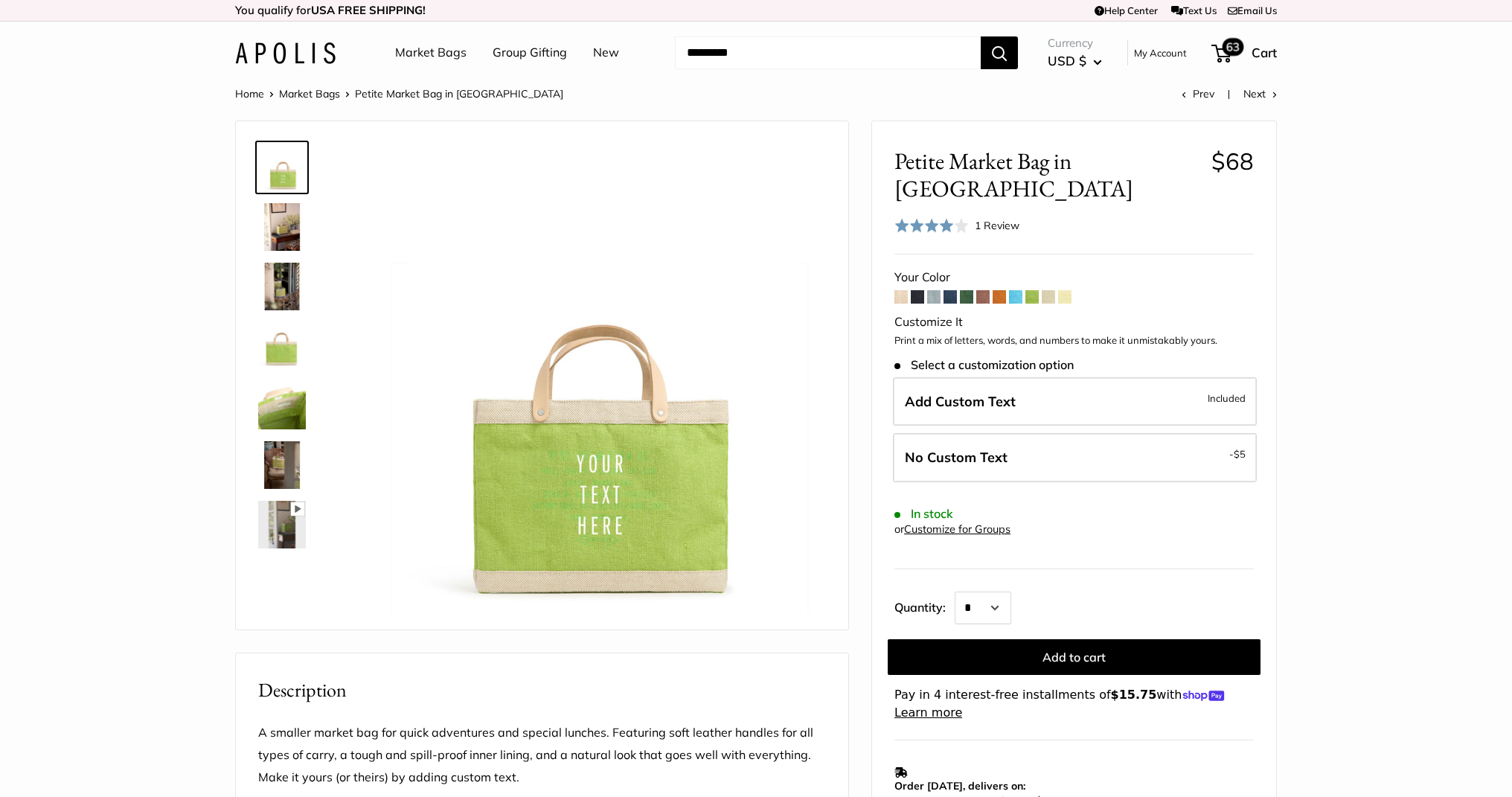
click at [1220, 58] on span "63" at bounding box center [1221, 53] width 20 height 18
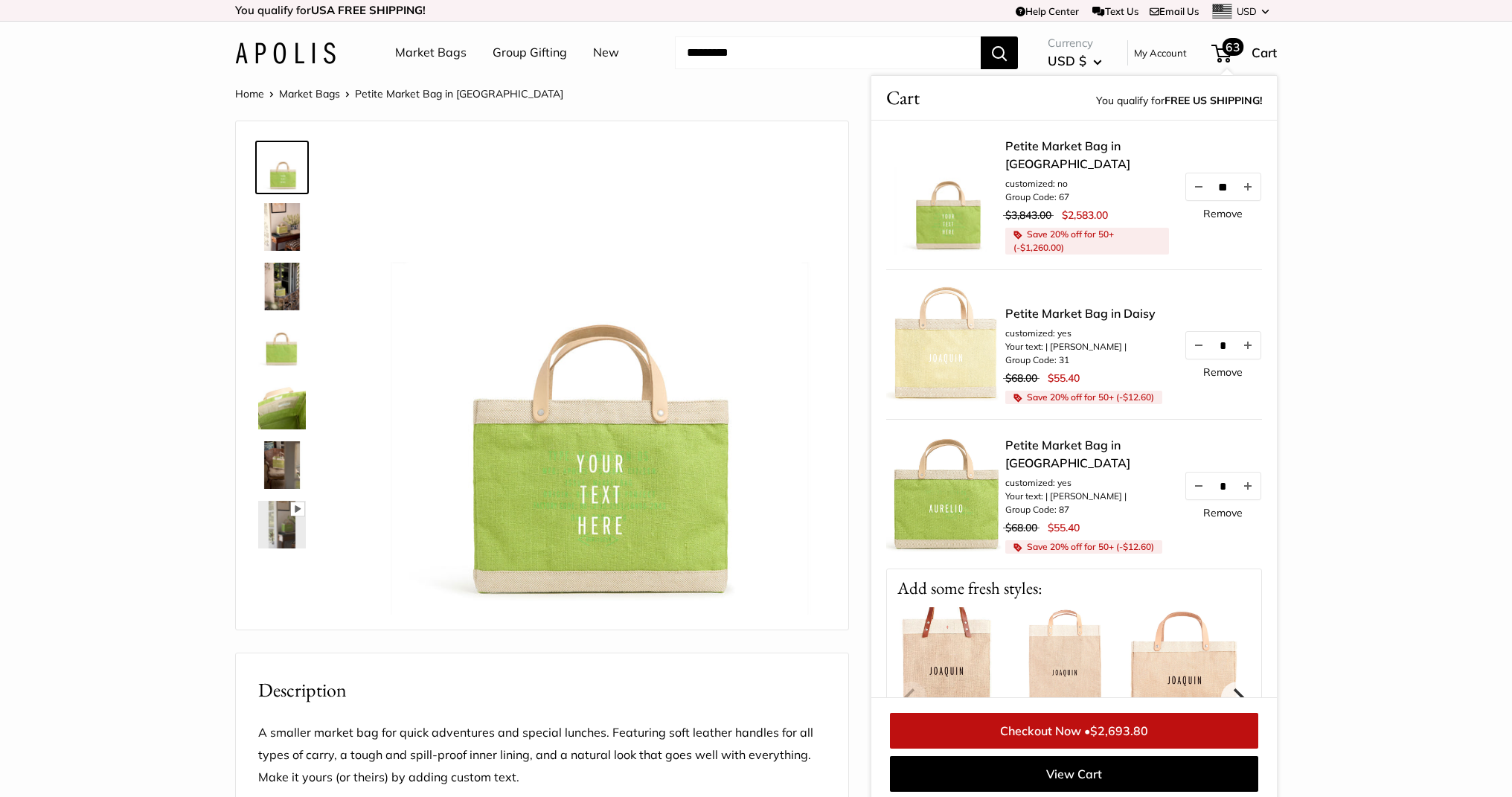
click at [1240, 212] on link "Remove" at bounding box center [1223, 213] width 40 height 10
